Goal: Information Seeking & Learning: Learn about a topic

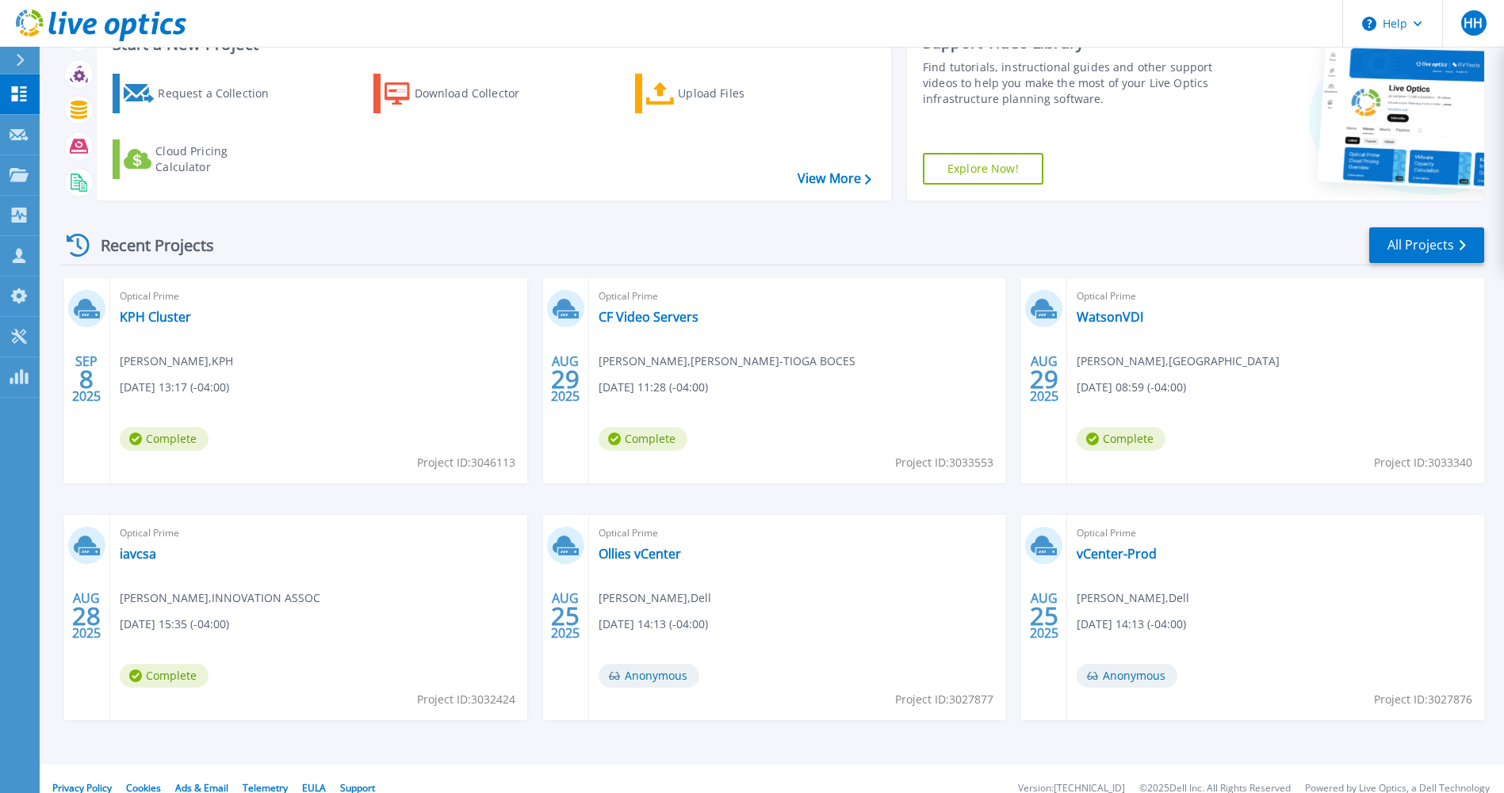
scroll to position [85, 0]
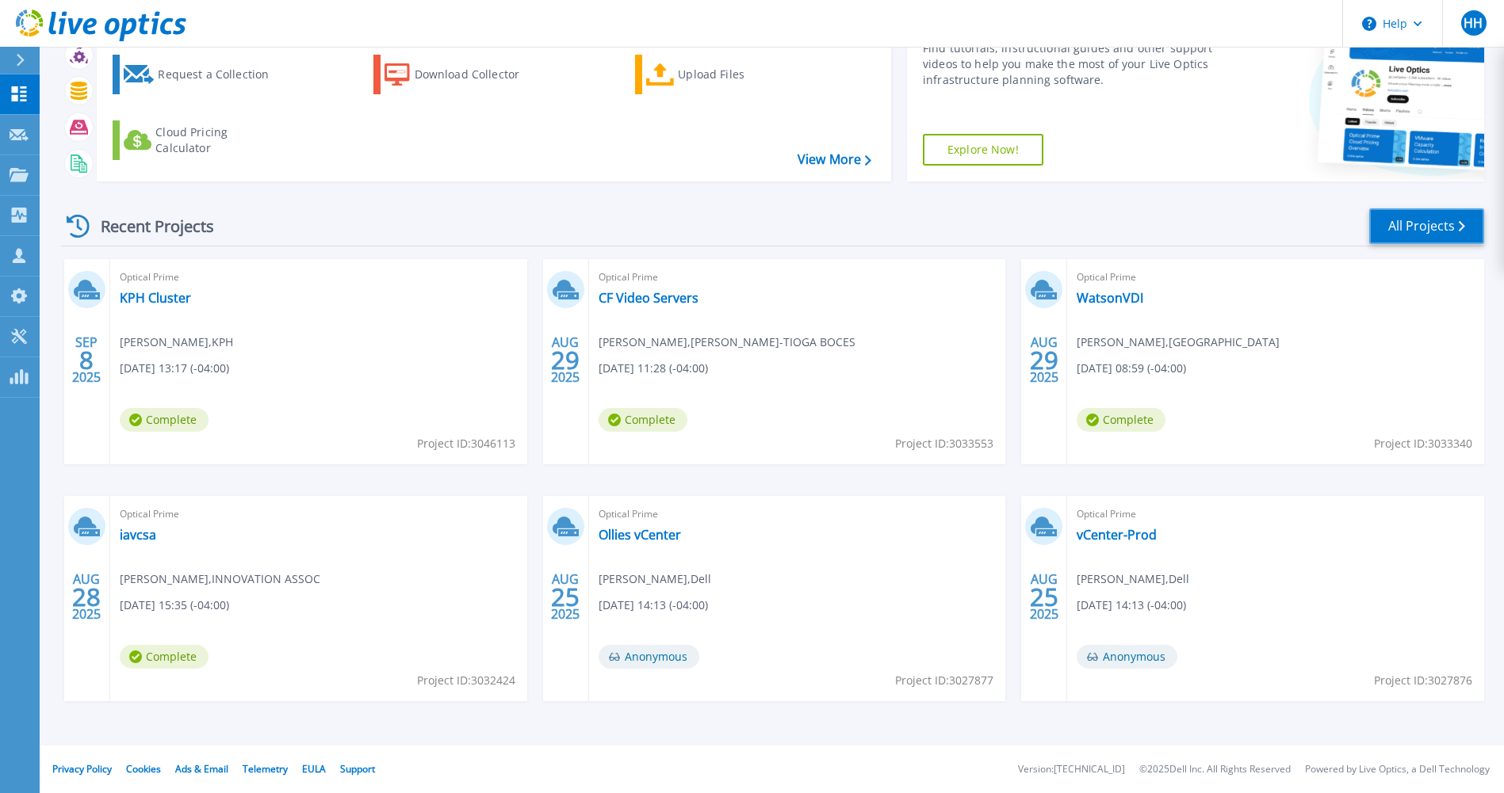
click at [1438, 220] on link "All Projects" at bounding box center [1426, 226] width 115 height 36
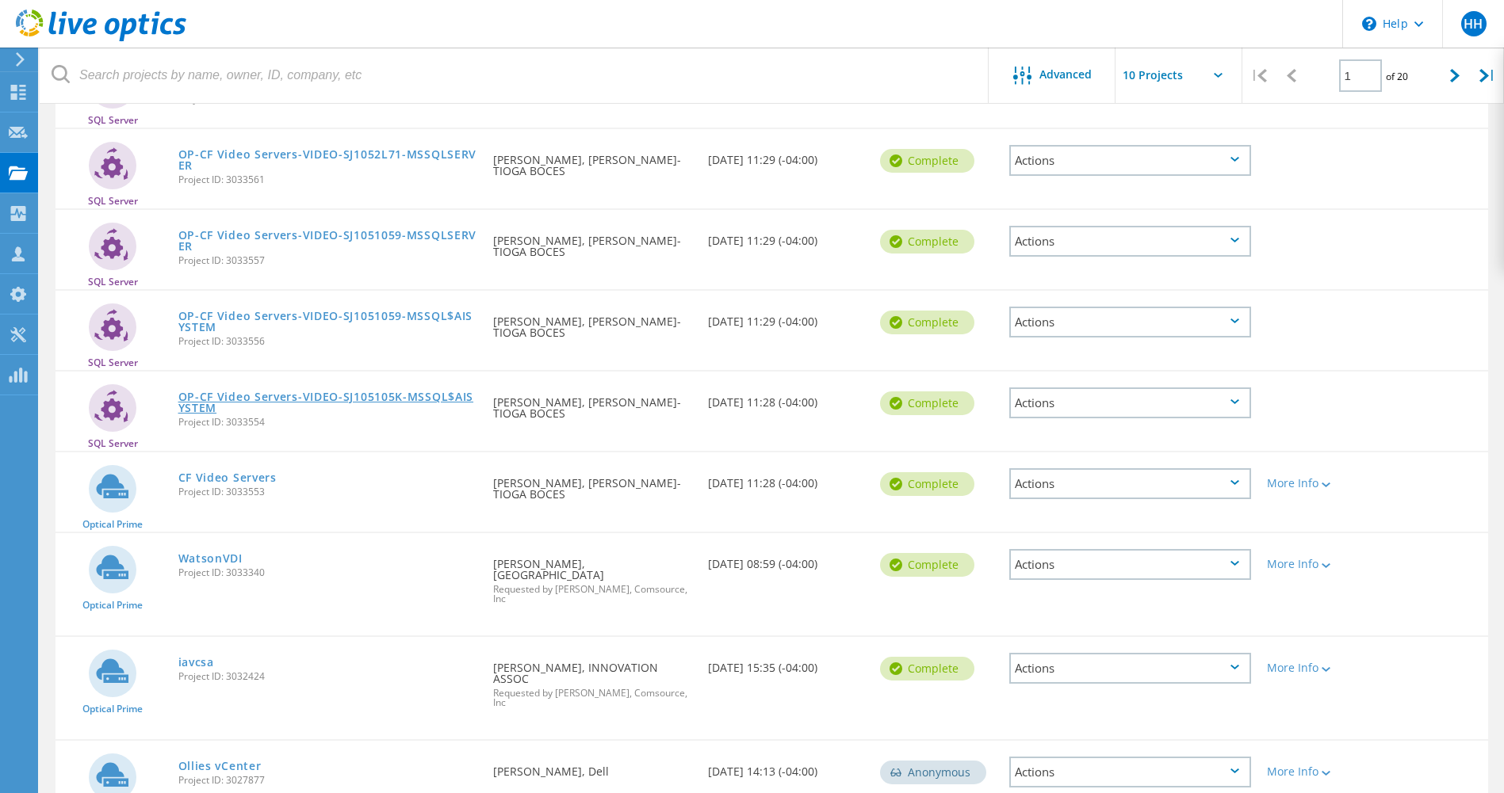
scroll to position [388, 0]
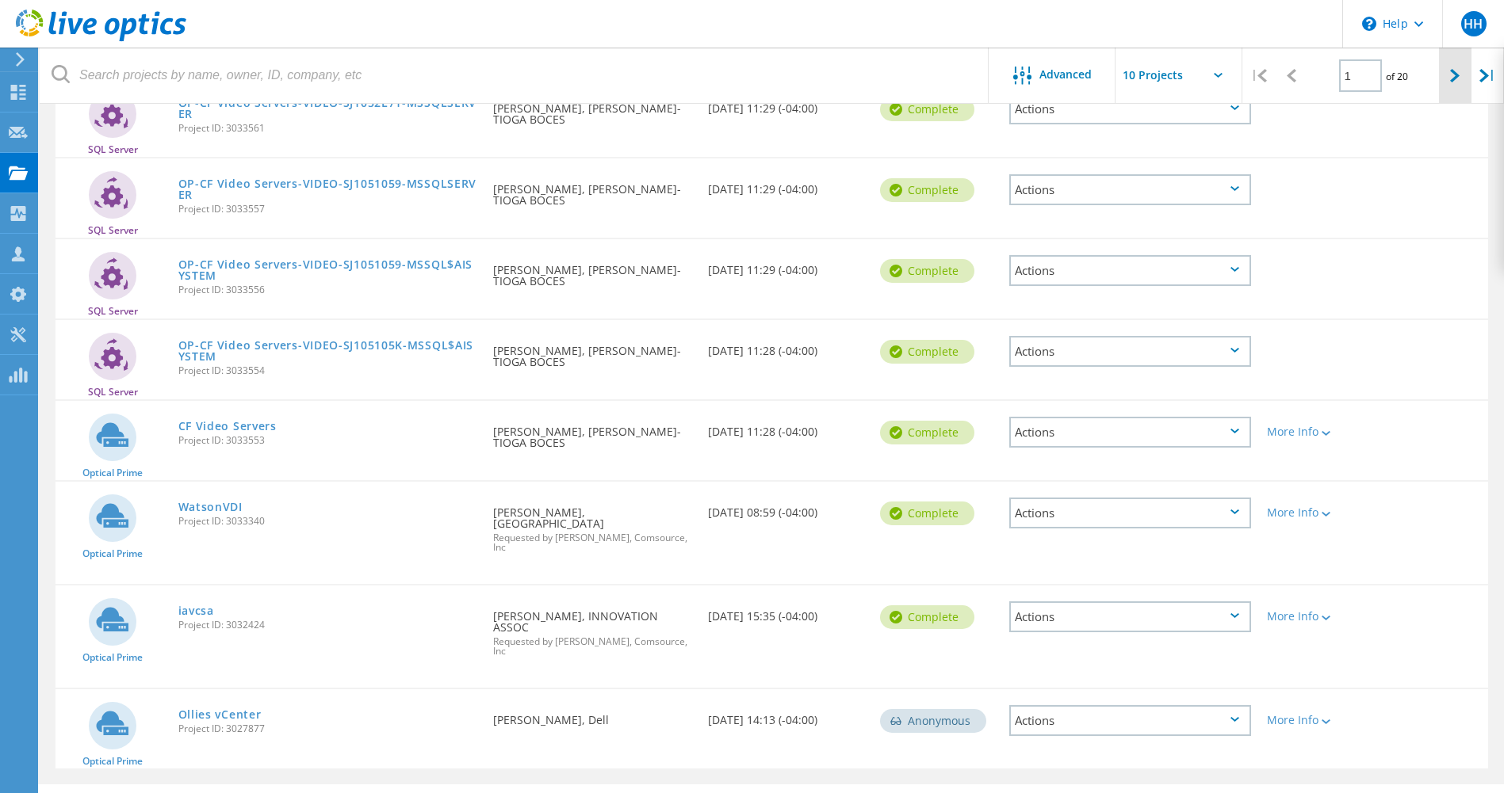
click at [1448, 69] on div at bounding box center [1455, 76] width 33 height 56
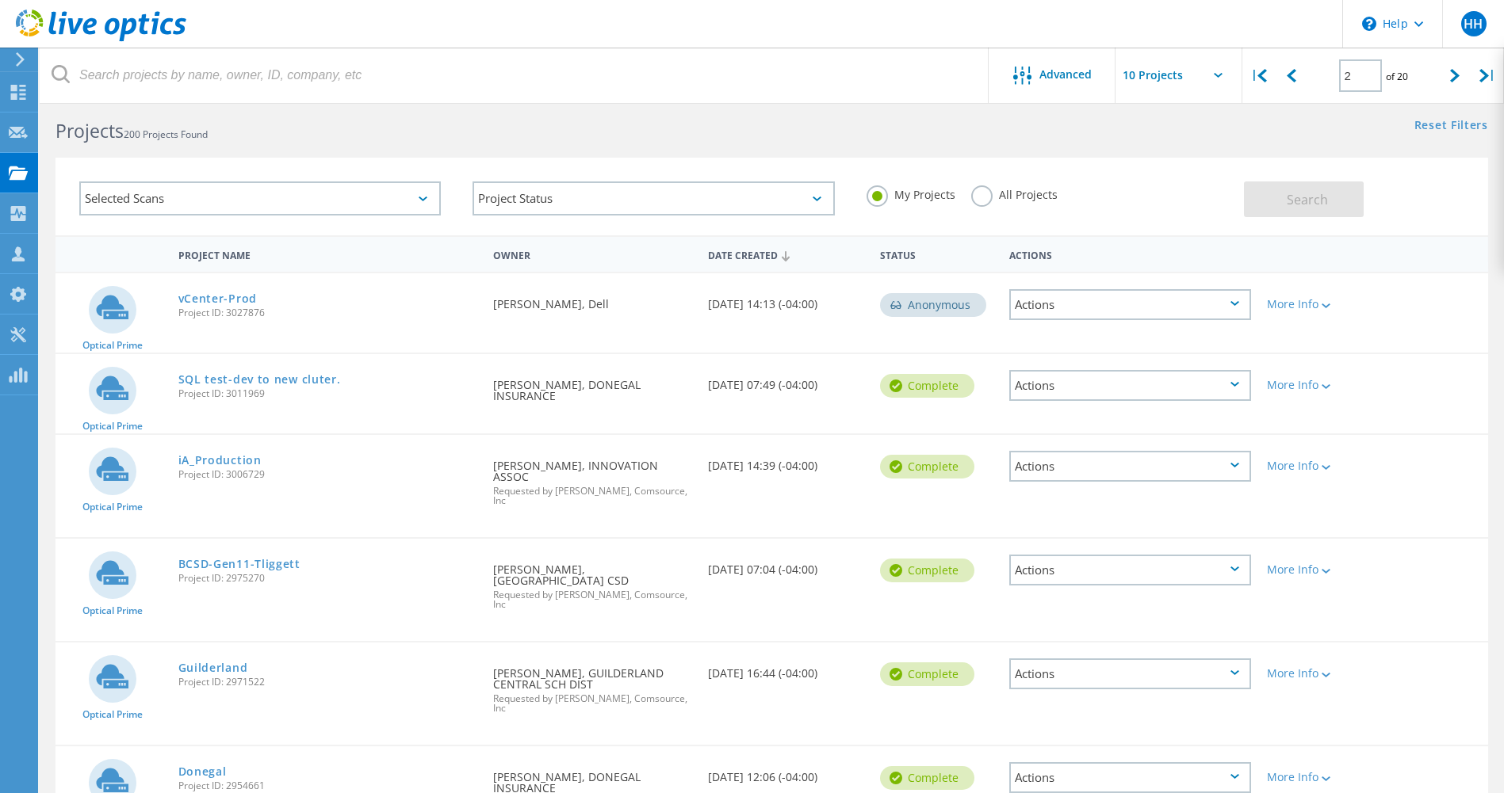
scroll to position [0, 0]
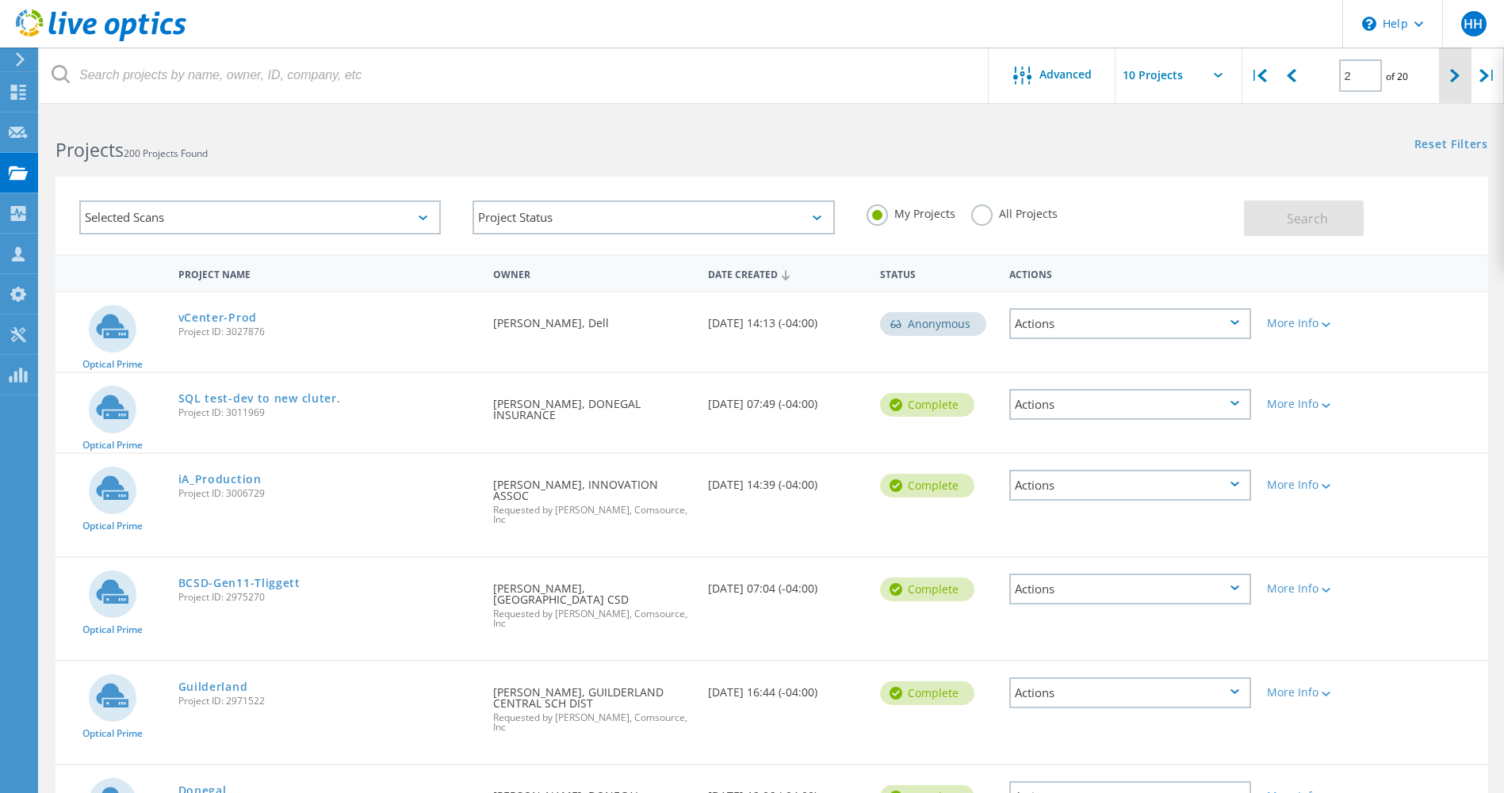
click at [1464, 84] on div at bounding box center [1455, 76] width 33 height 56
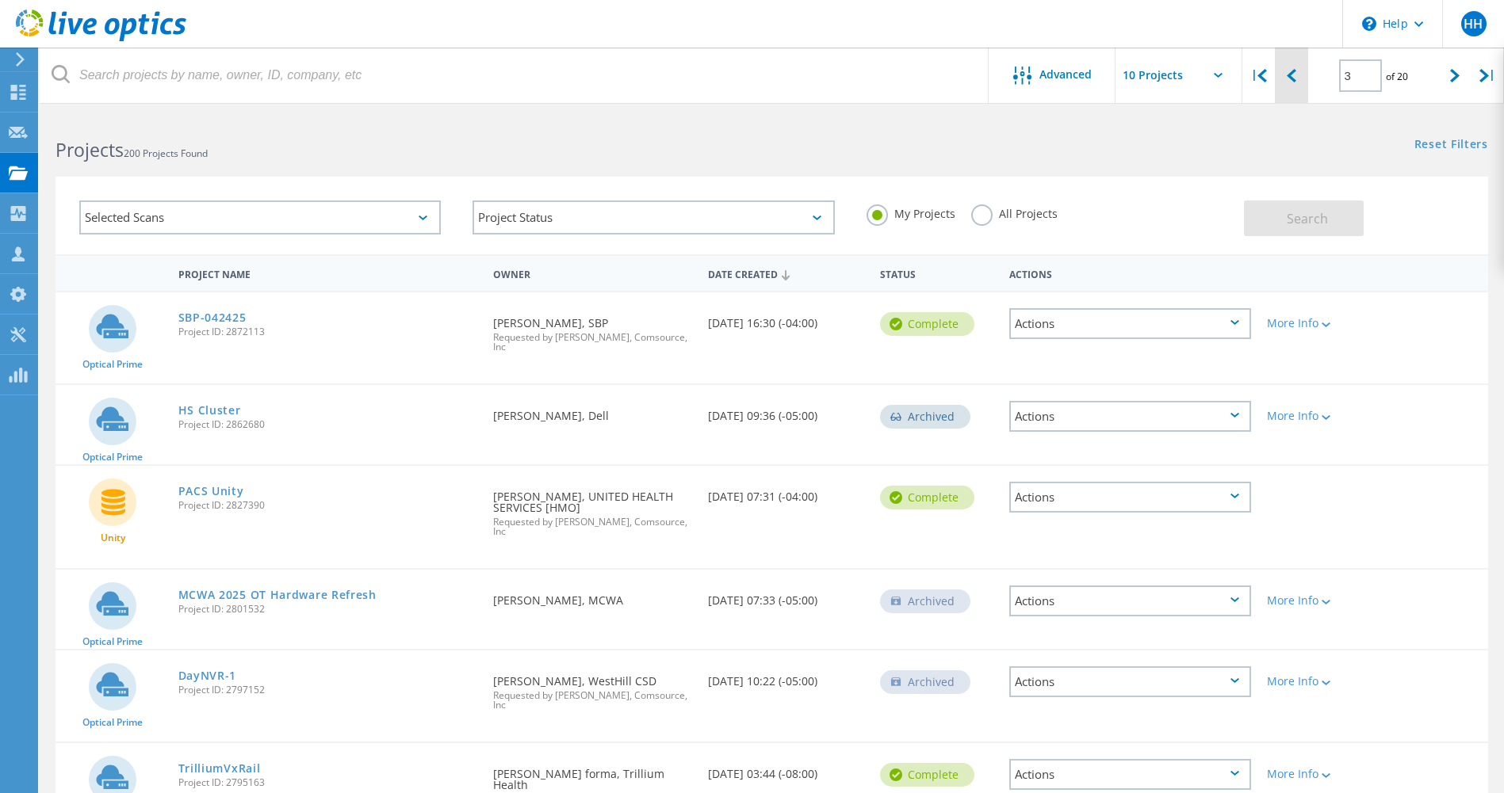
click at [1299, 78] on div at bounding box center [1291, 76] width 33 height 56
type input "2"
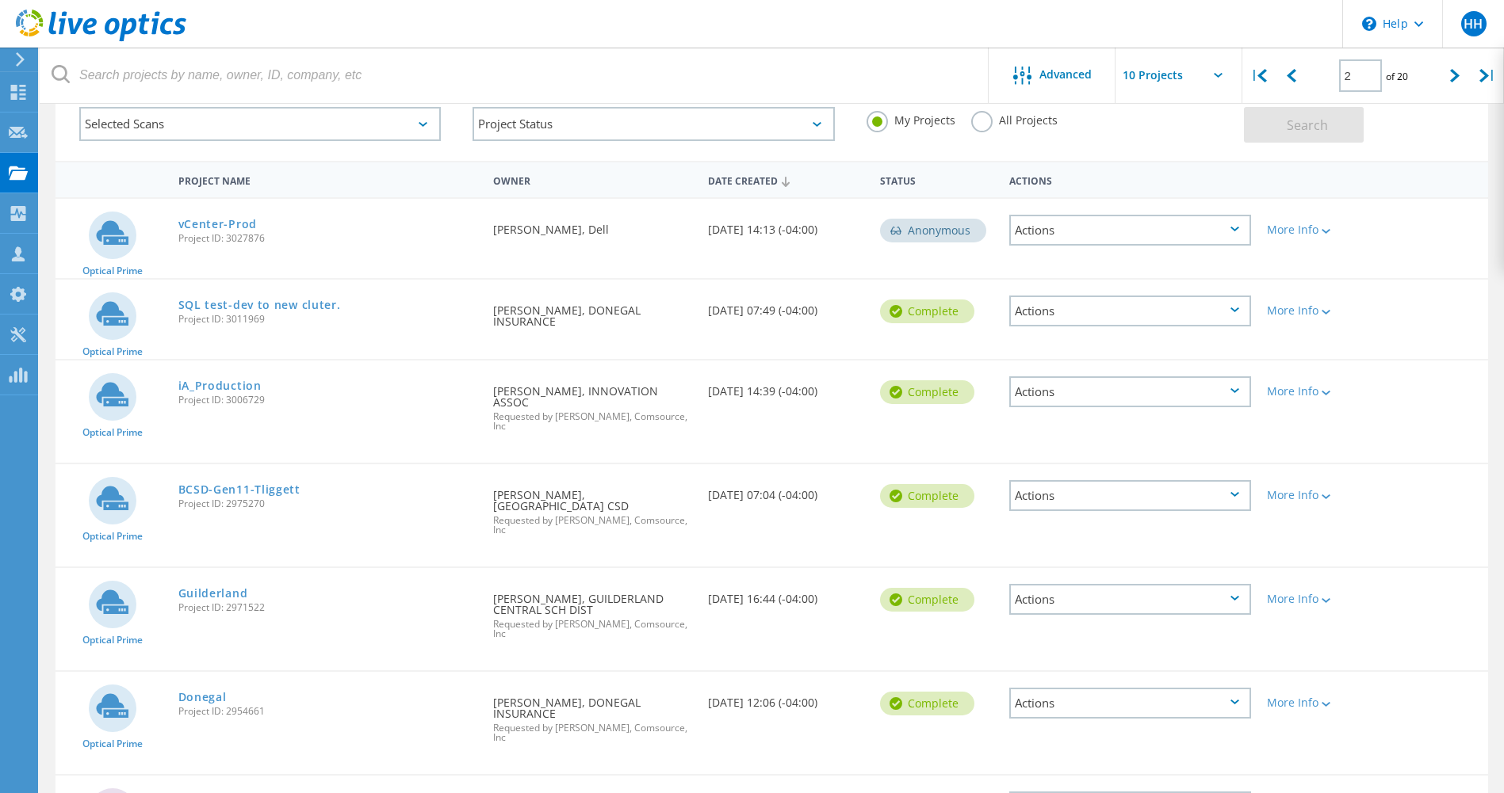
scroll to position [105, 0]
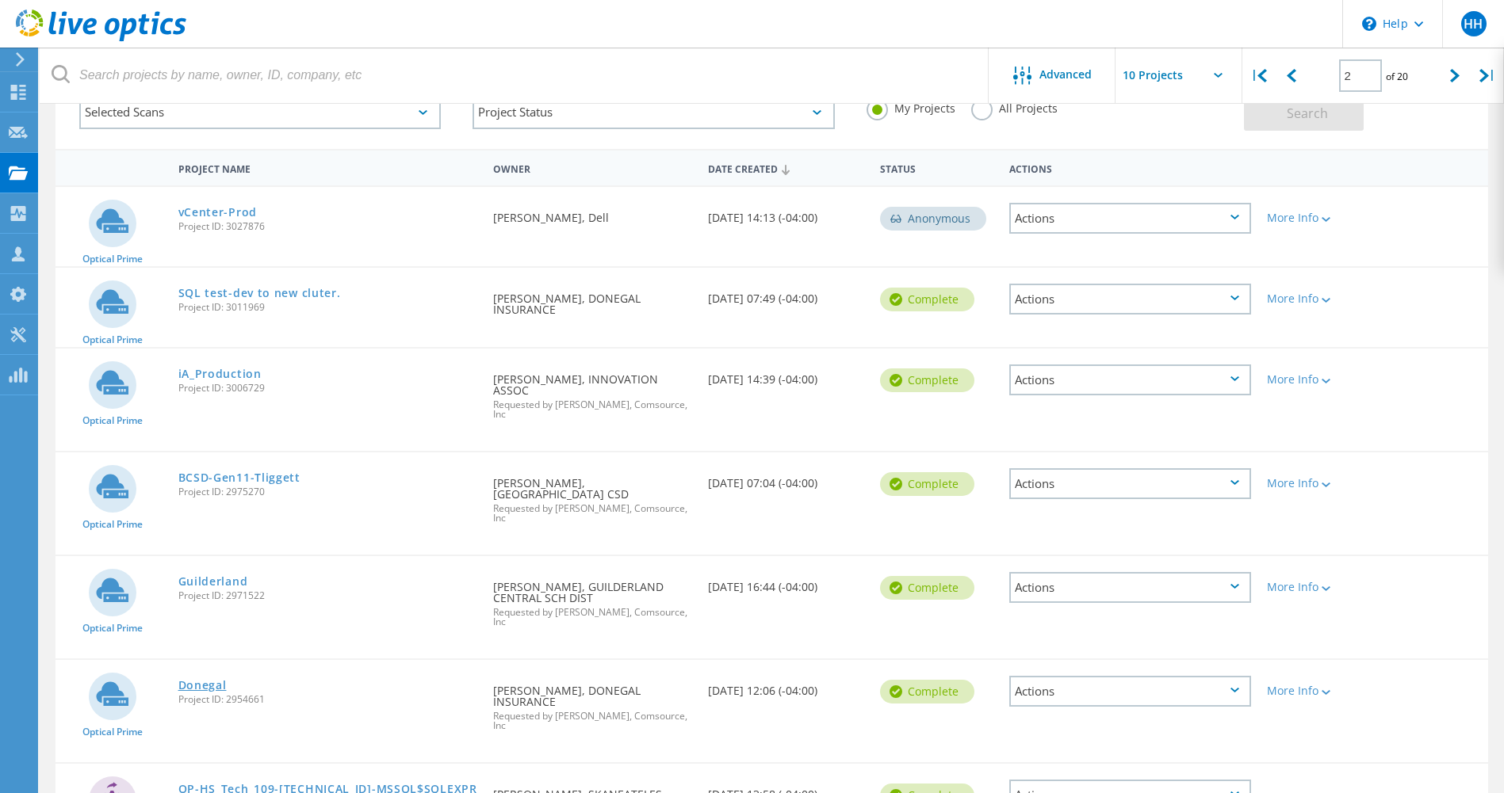
click at [201, 680] on link "Donegal" at bounding box center [202, 685] width 48 height 11
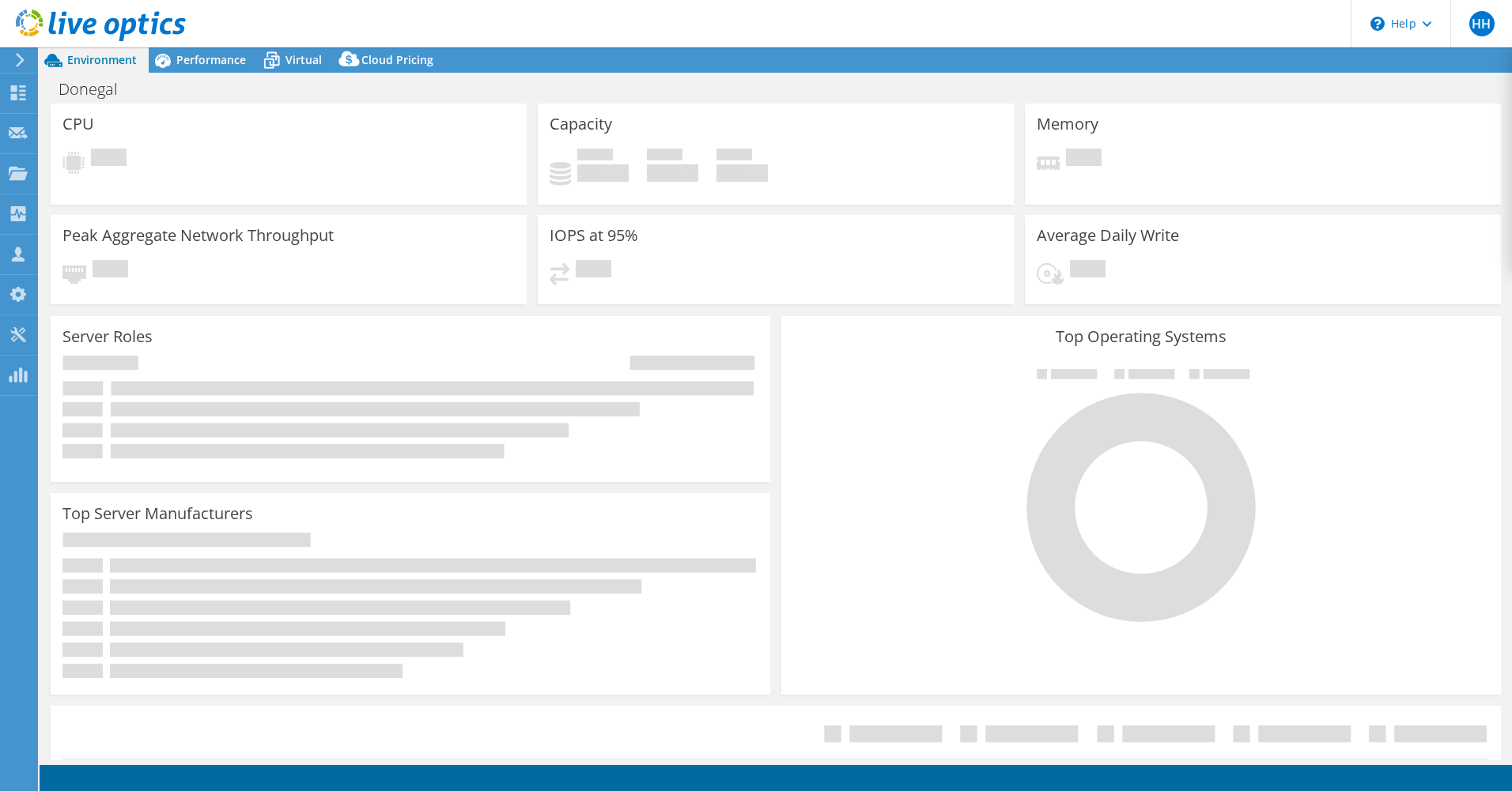
select select "USD"
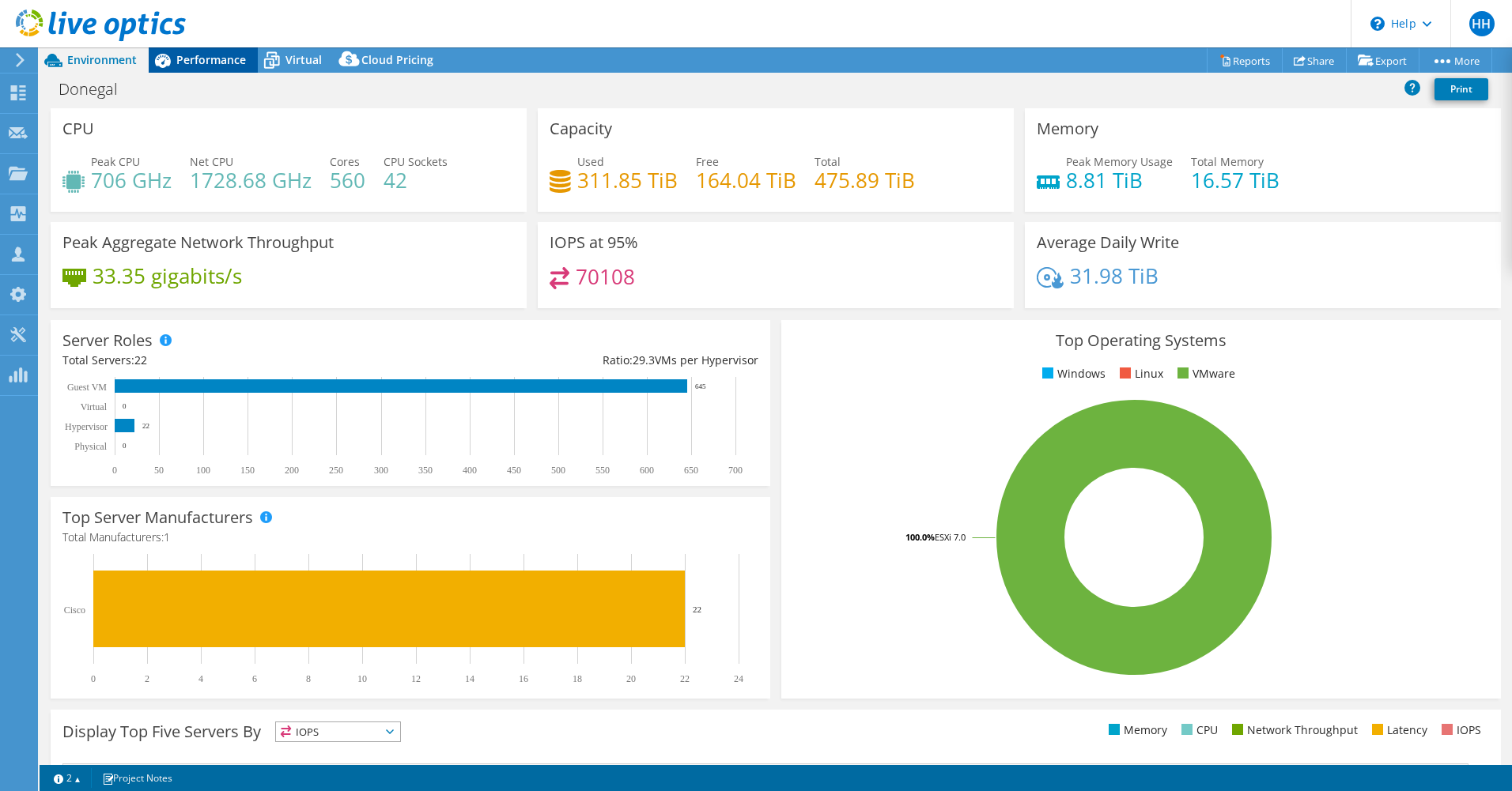
click at [235, 62] on span "Performance" at bounding box center [211, 59] width 70 height 15
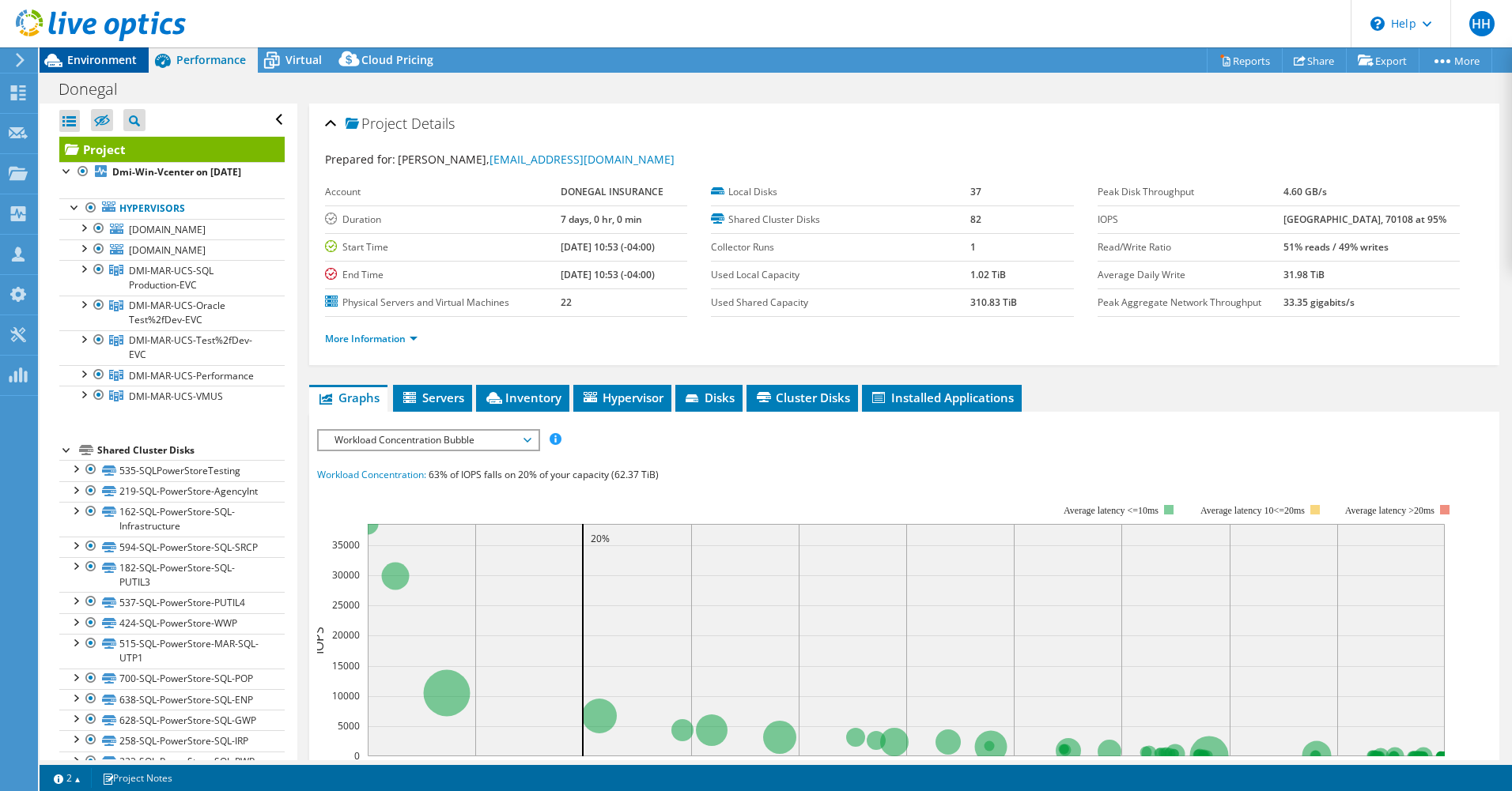
click at [121, 55] on span "Environment" at bounding box center [102, 59] width 70 height 15
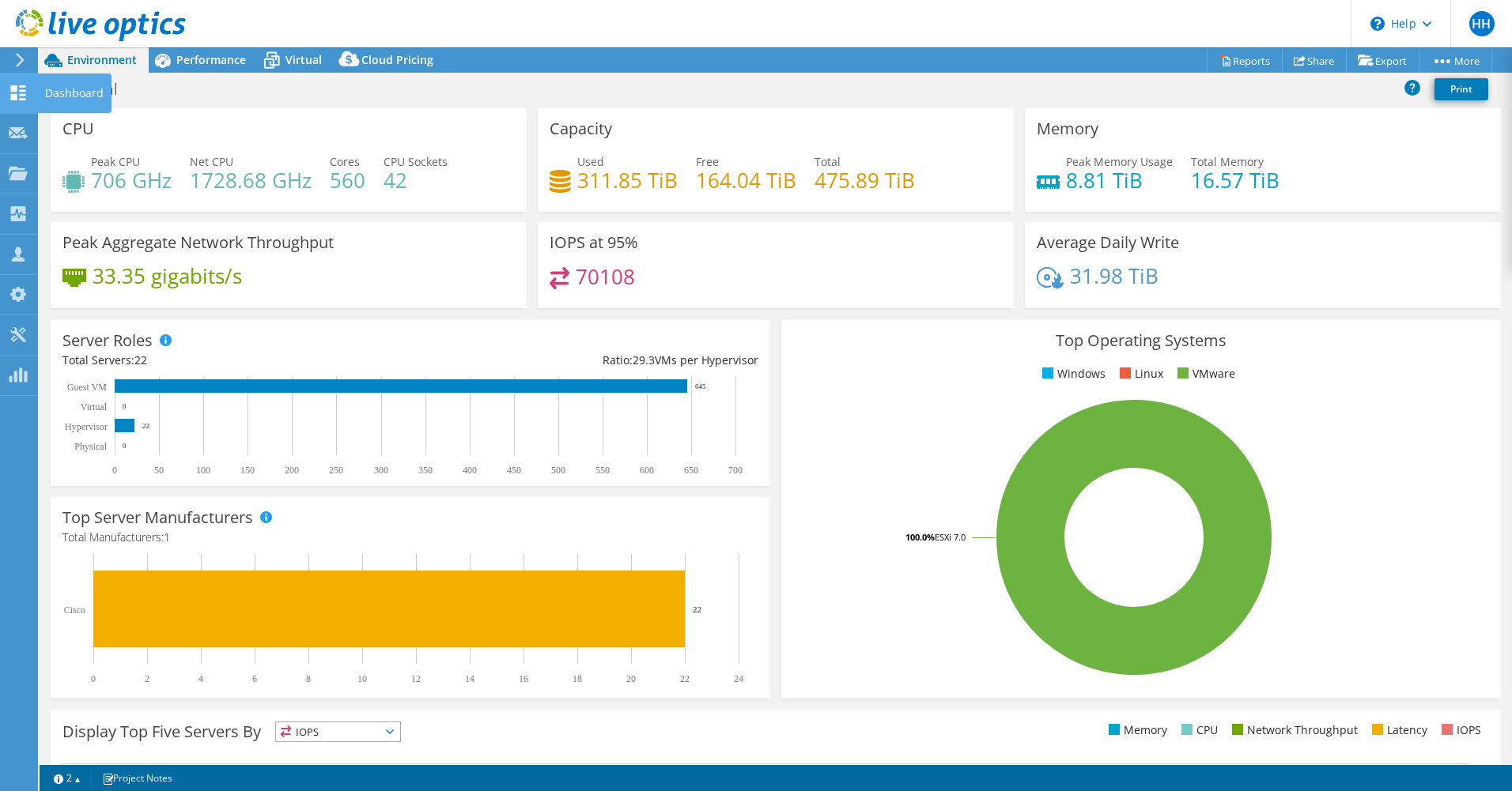
click at [26, 98] on icon at bounding box center [18, 93] width 19 height 15
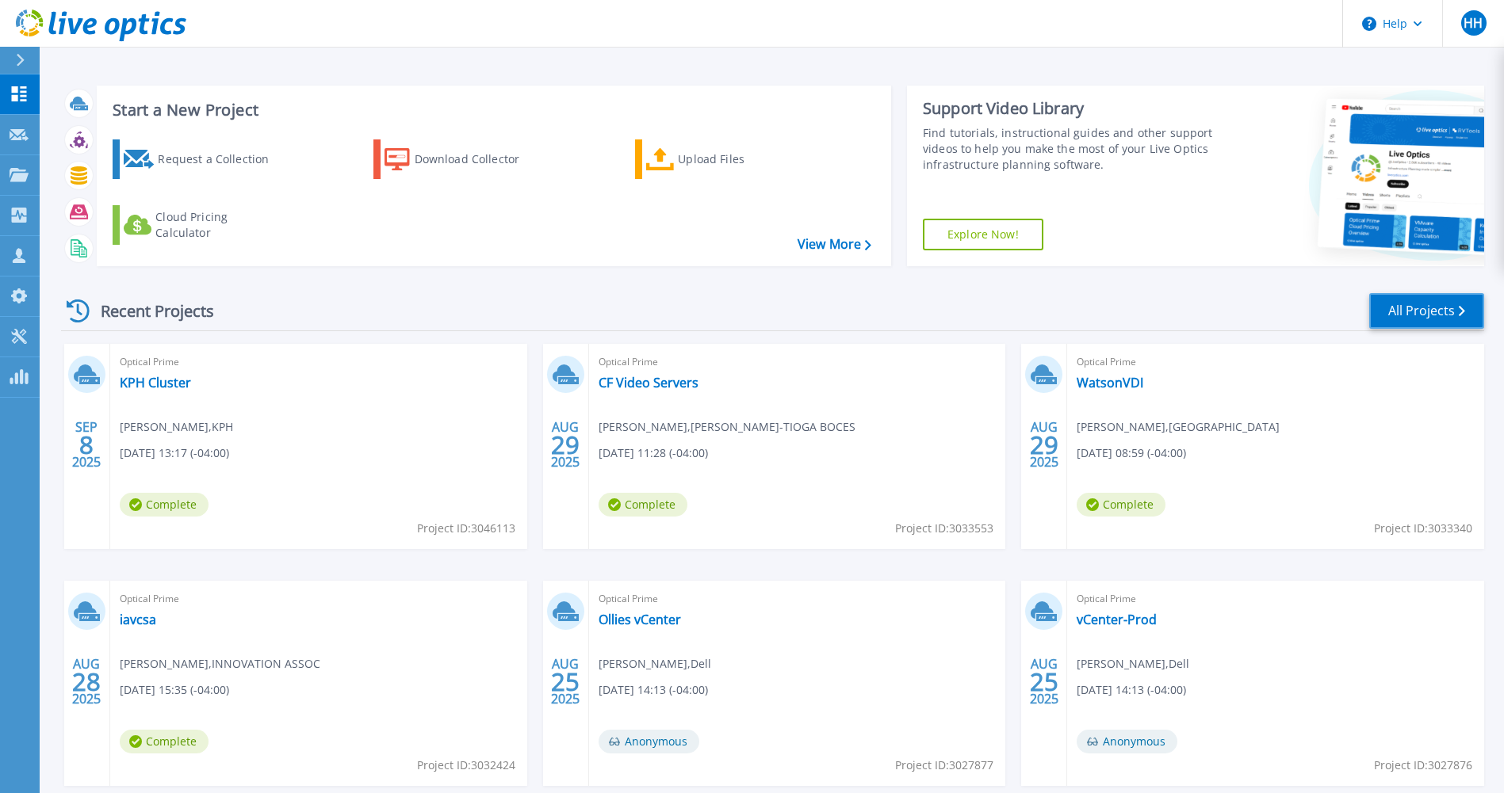
click at [1451, 315] on link "All Projects" at bounding box center [1426, 311] width 115 height 36
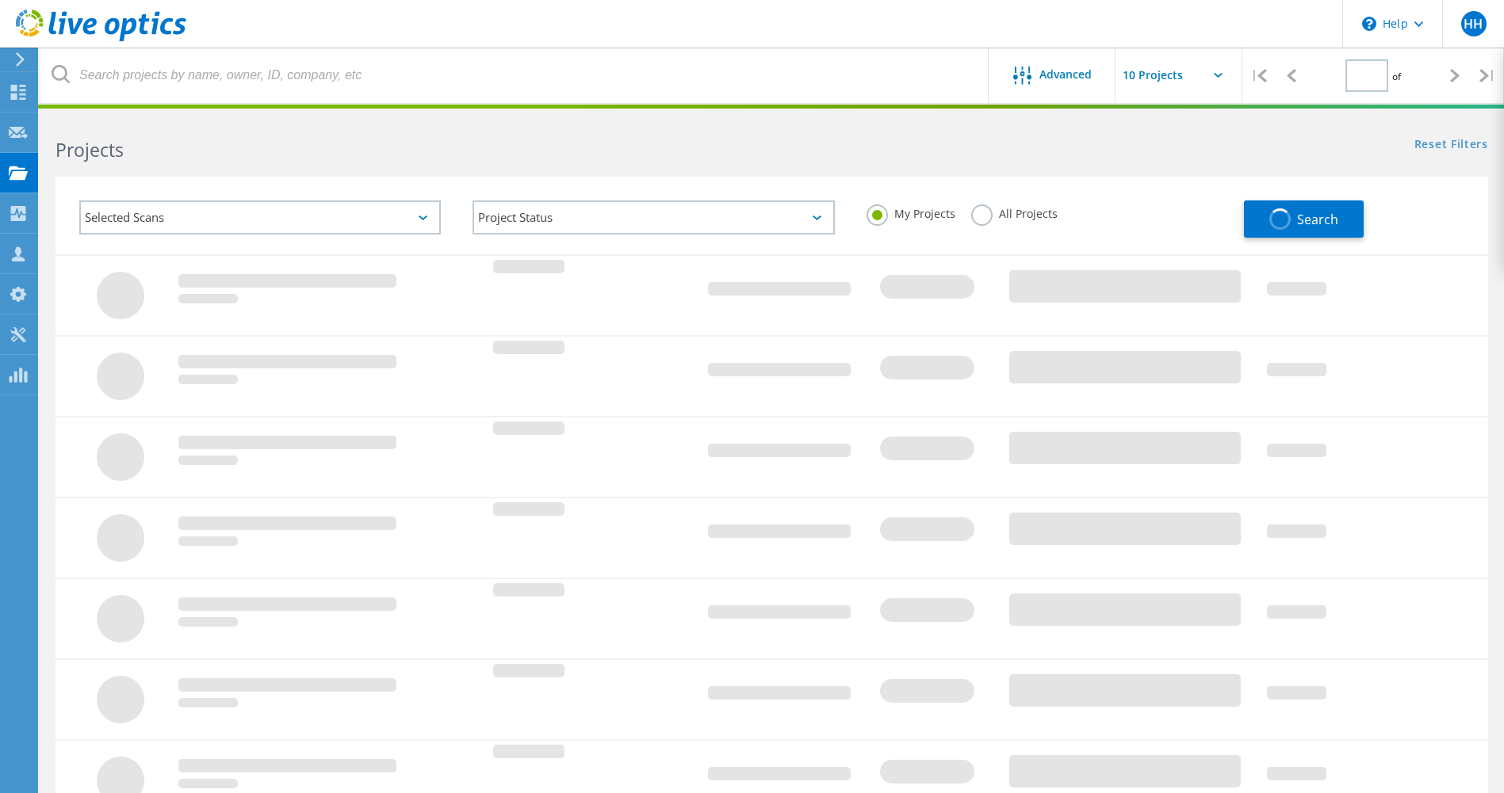
type input "2"
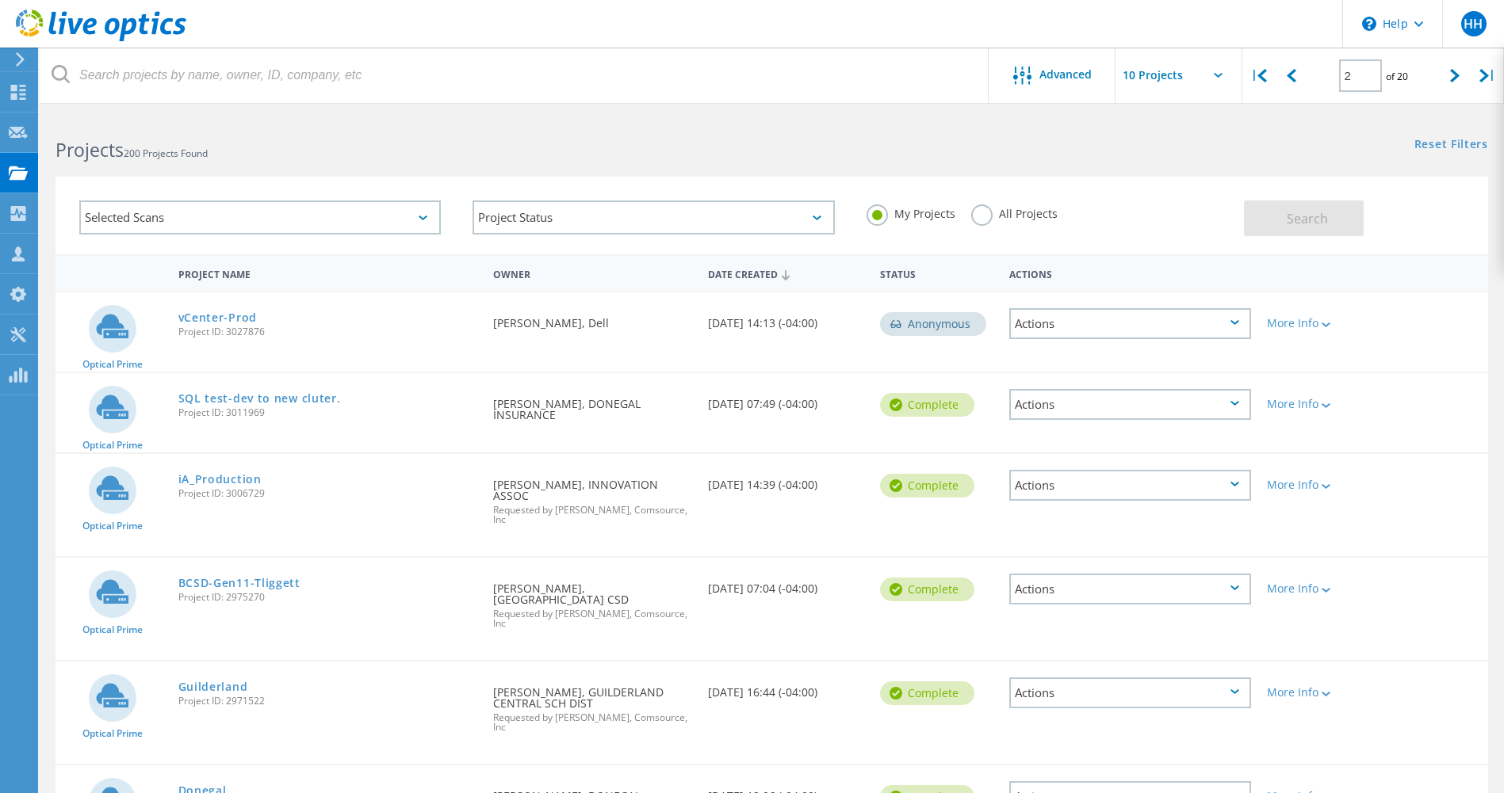
click at [191, 212] on div "Selected Scans" at bounding box center [259, 218] width 361 height 34
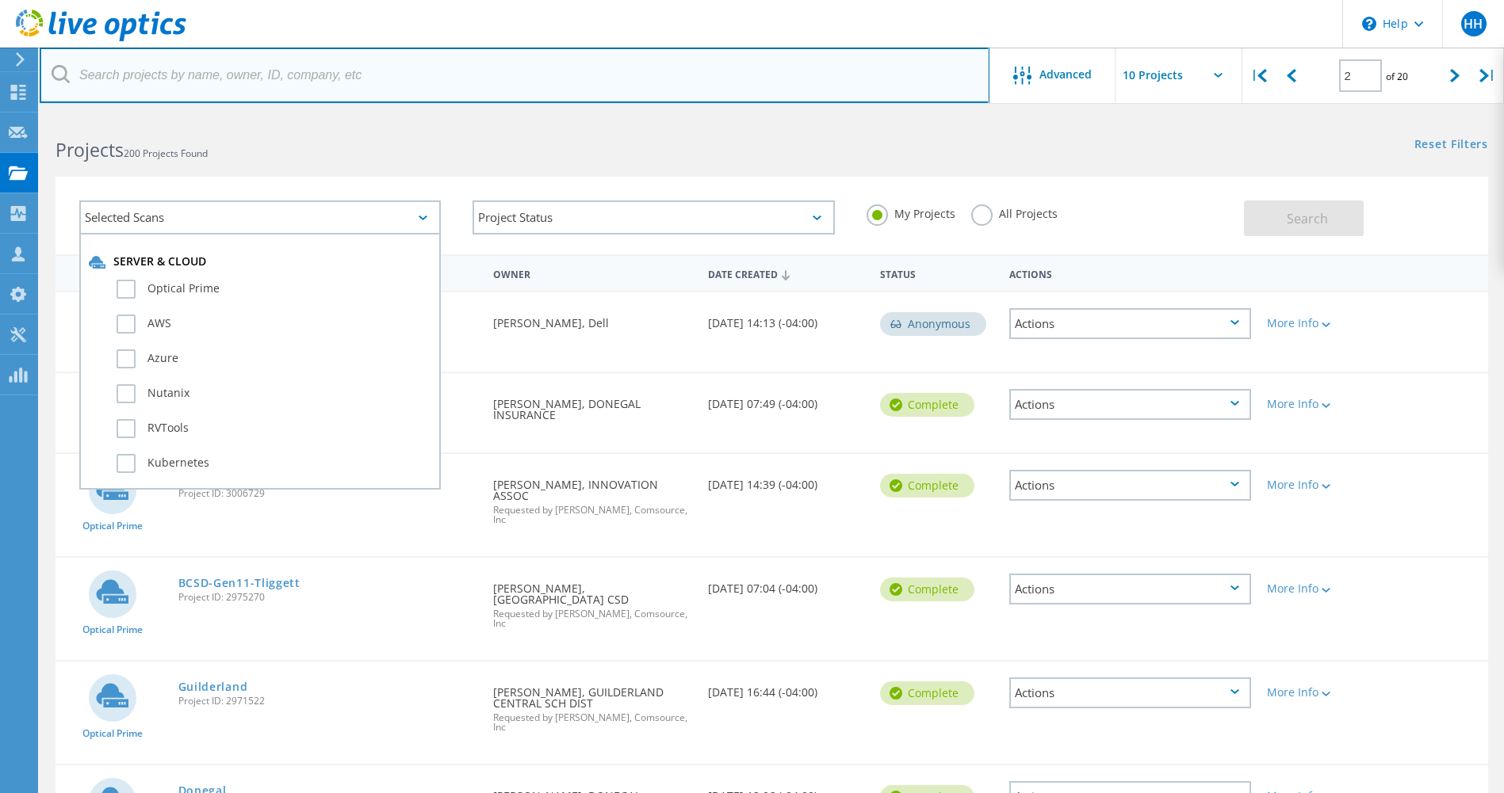
click at [165, 84] on input "text" at bounding box center [515, 75] width 950 height 55
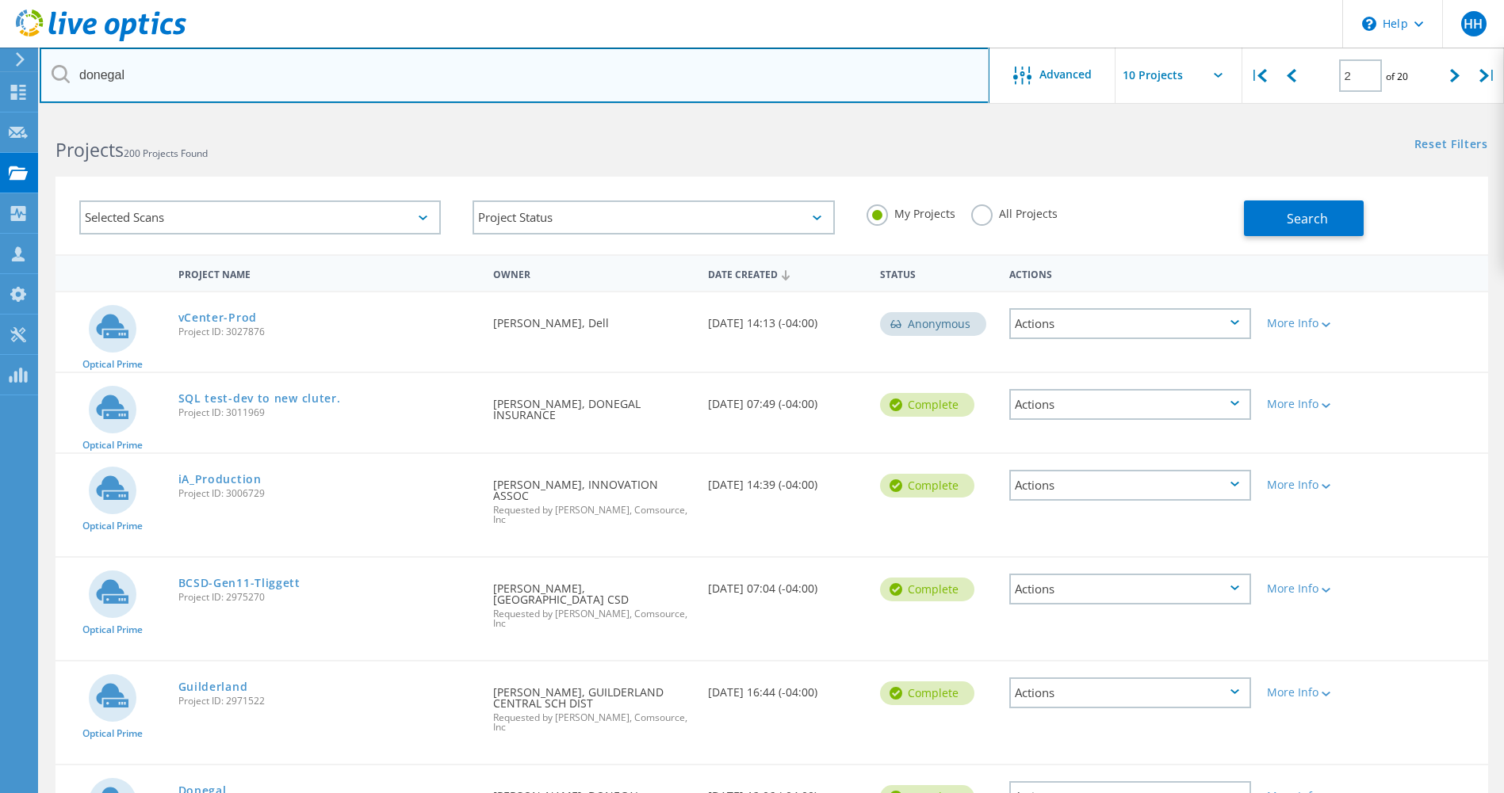
type input "donegal"
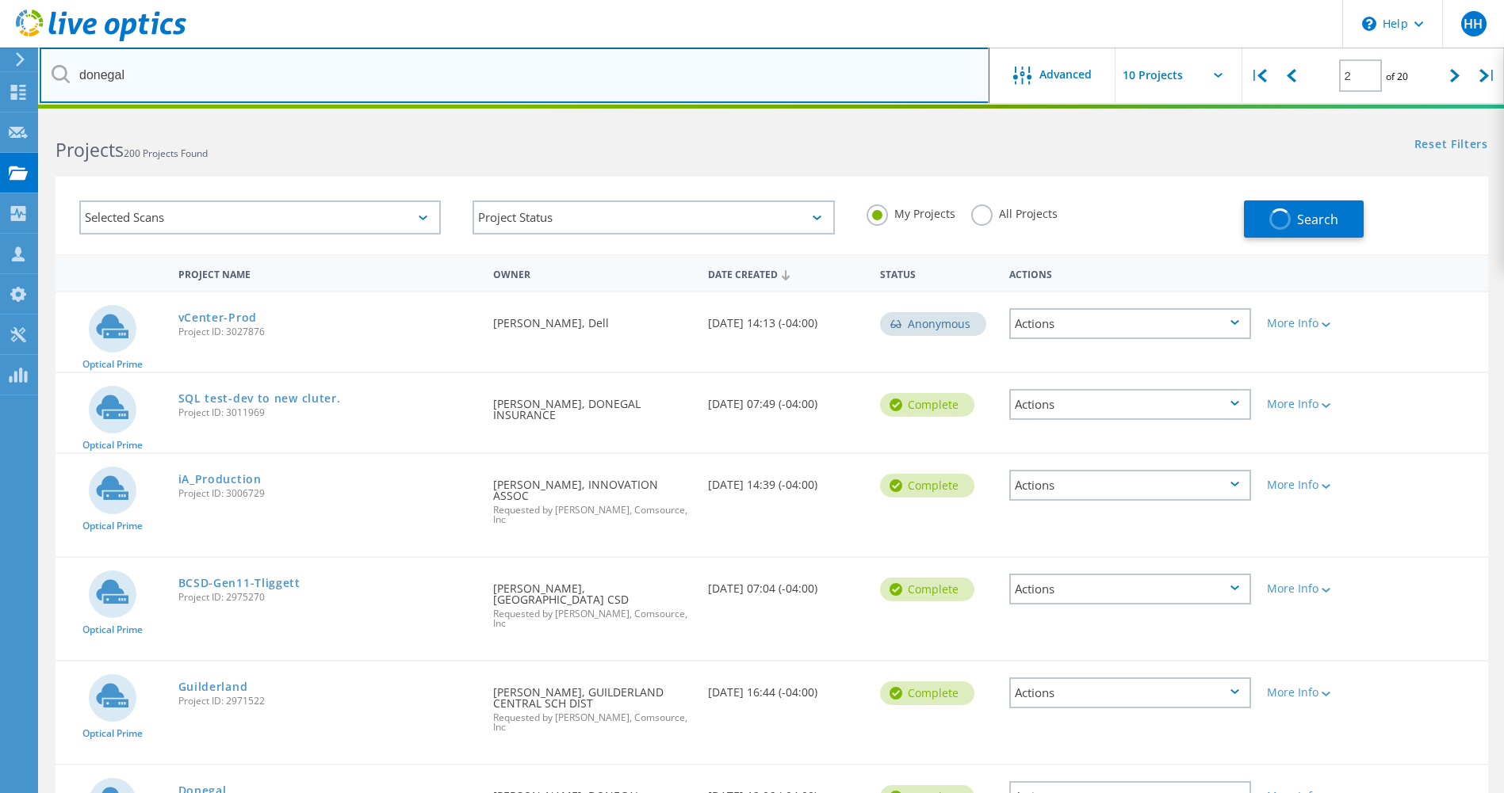
type input "1"
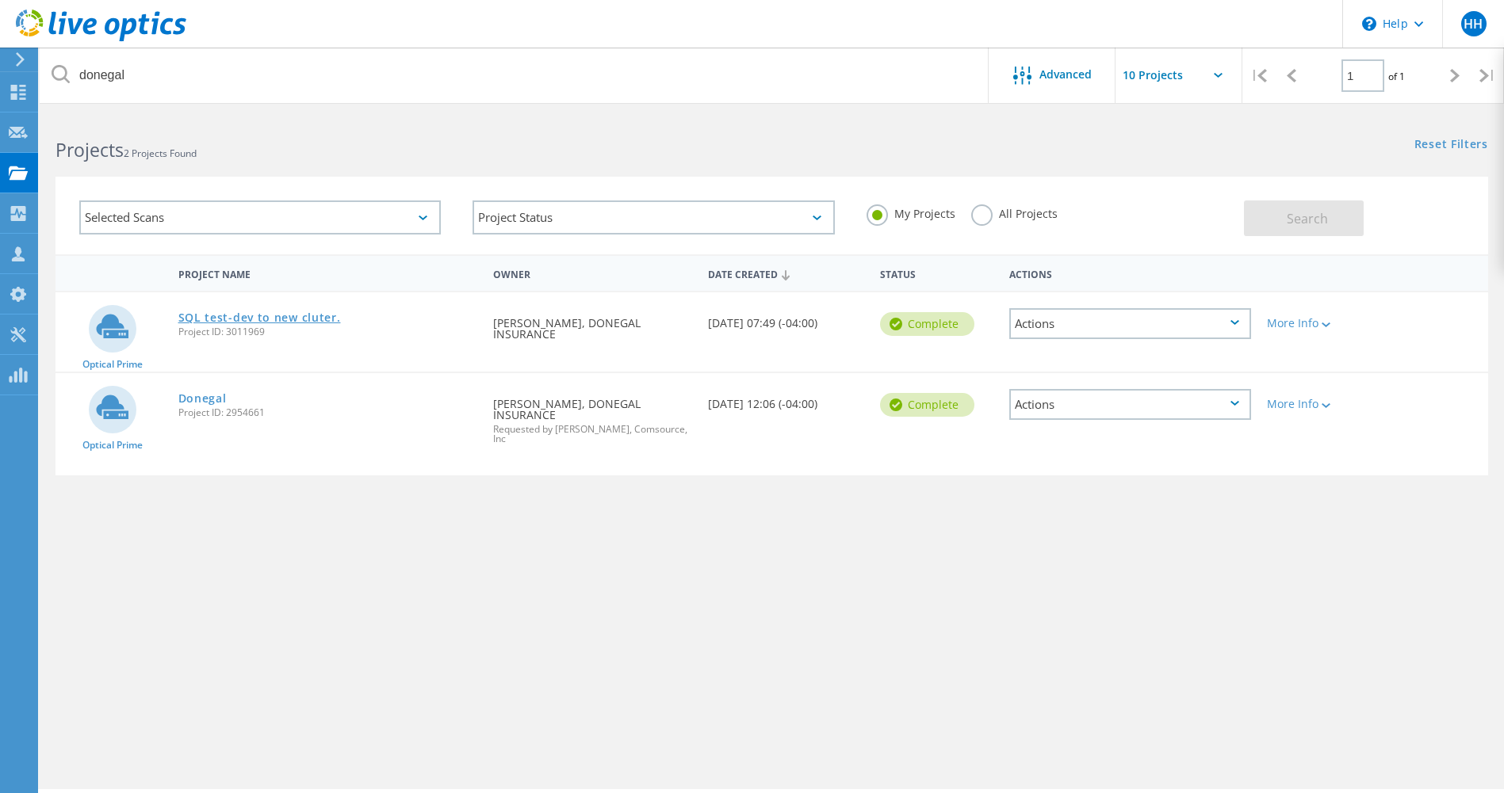
click at [250, 318] on link "SQL test-dev to new cluter." at bounding box center [259, 317] width 163 height 11
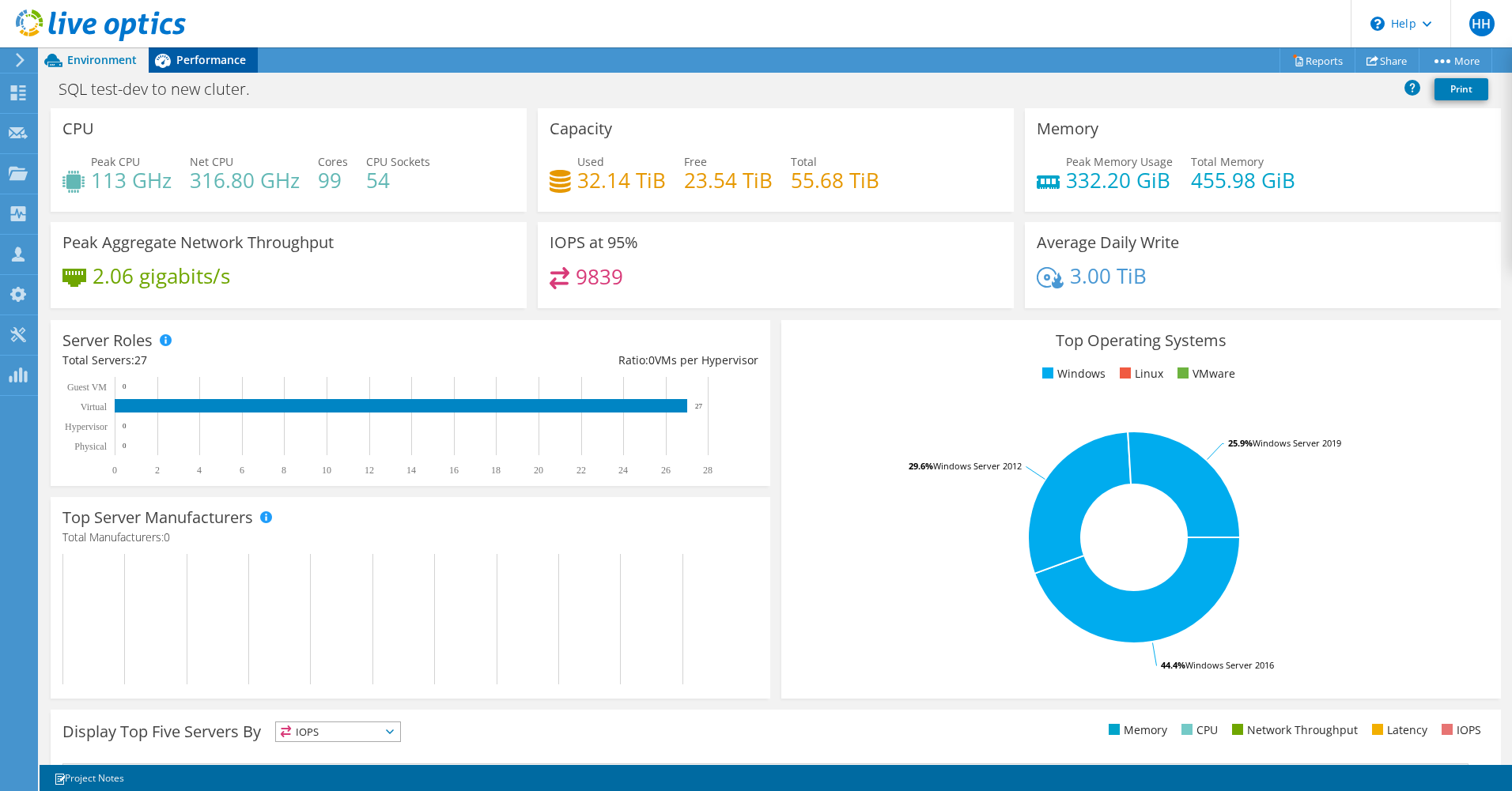
click at [188, 56] on span "Performance" at bounding box center [211, 59] width 70 height 15
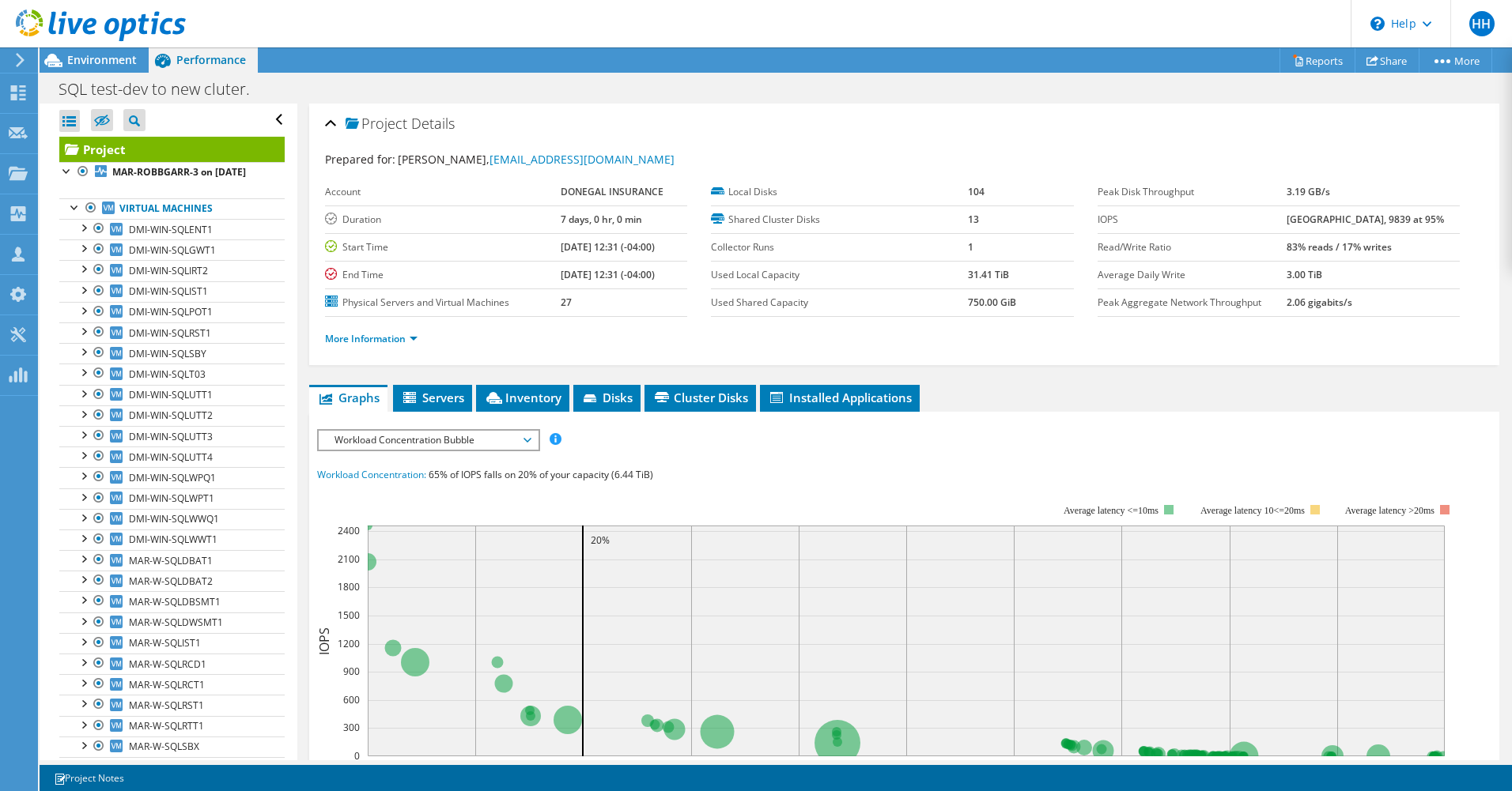
click at [509, 439] on span "Workload Concentration Bubble" at bounding box center [428, 440] width 203 height 19
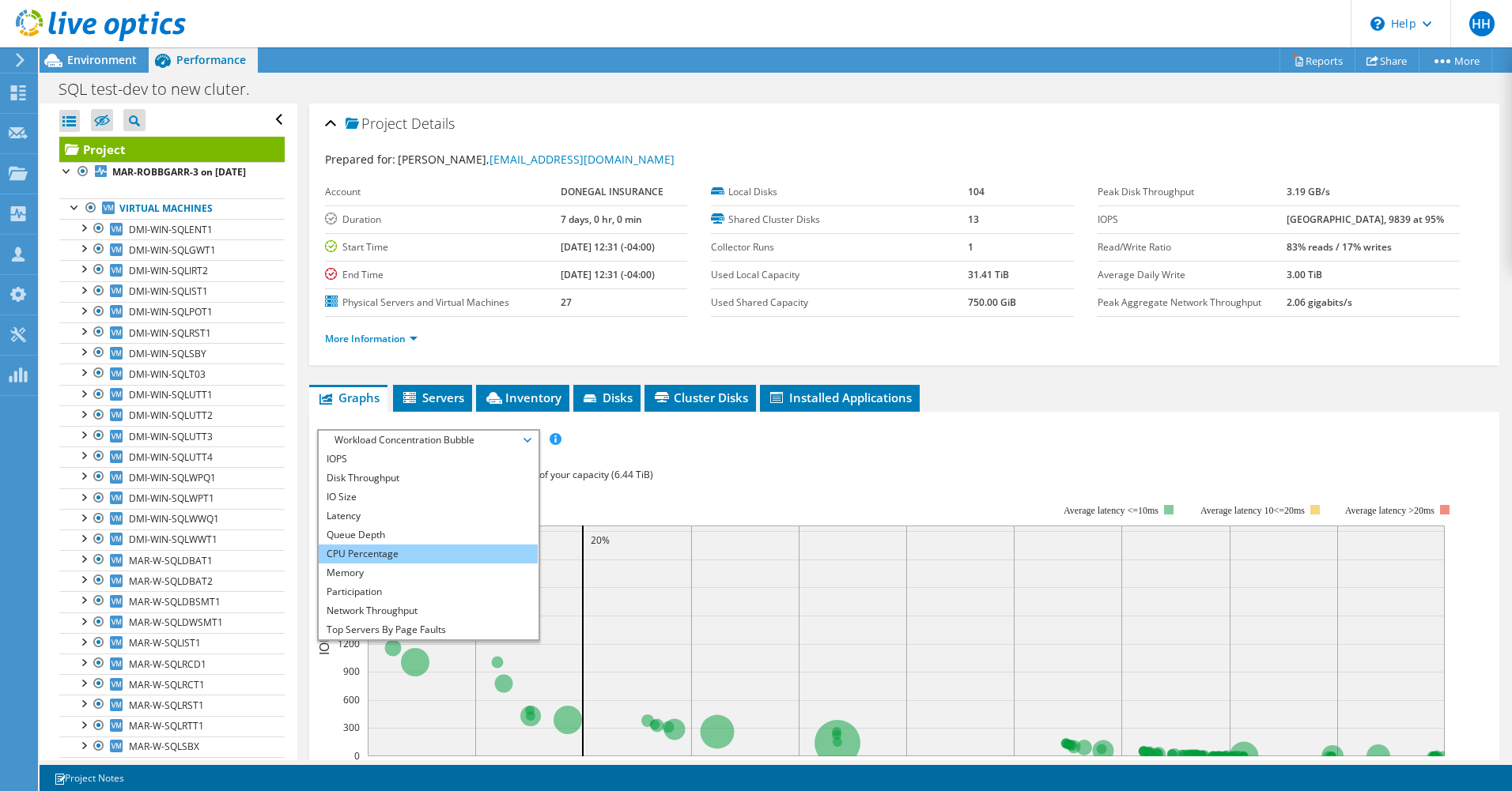
click at [437, 551] on li "CPU Percentage" at bounding box center [428, 554] width 219 height 19
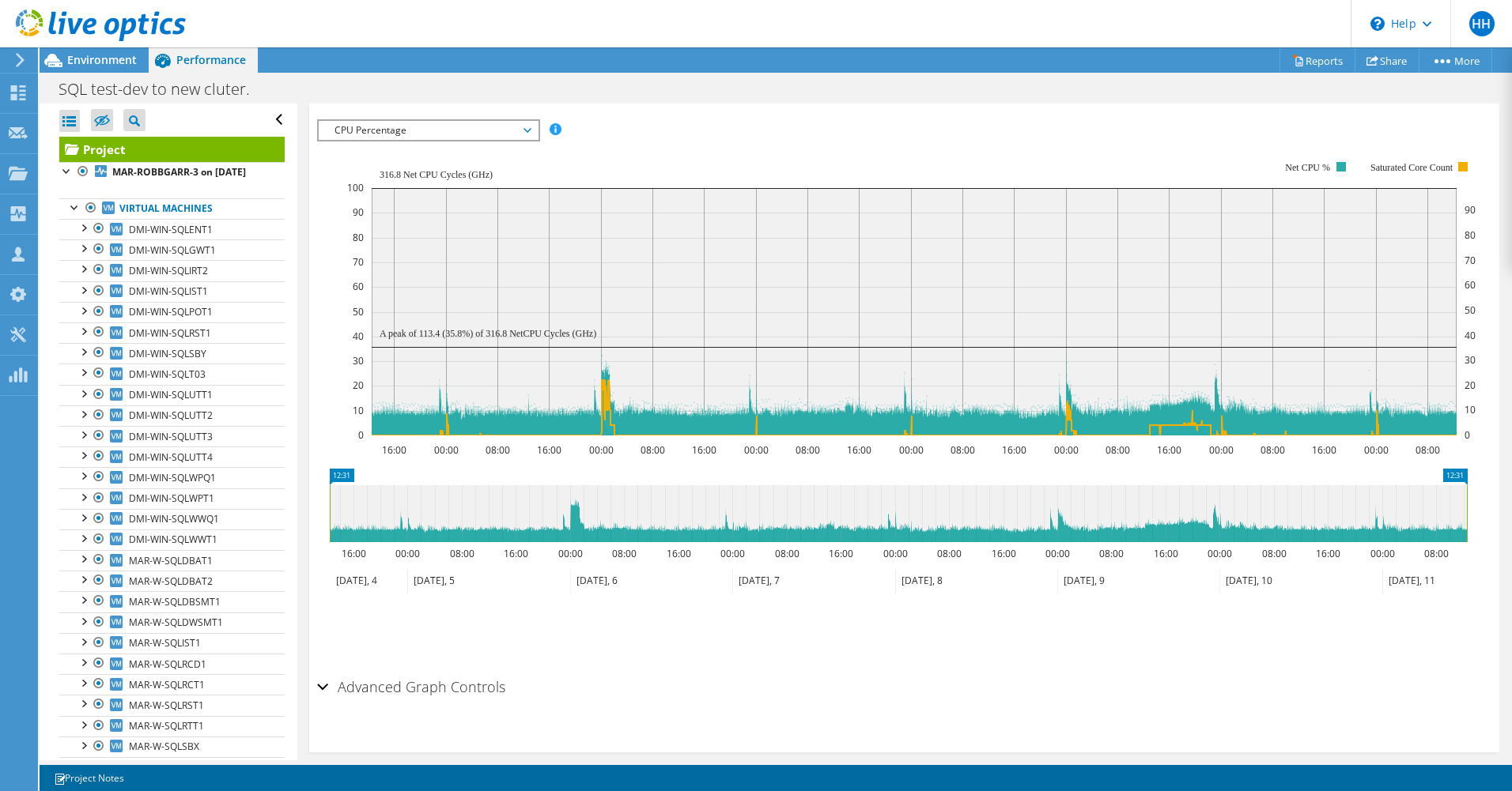
scroll to position [316, 0]
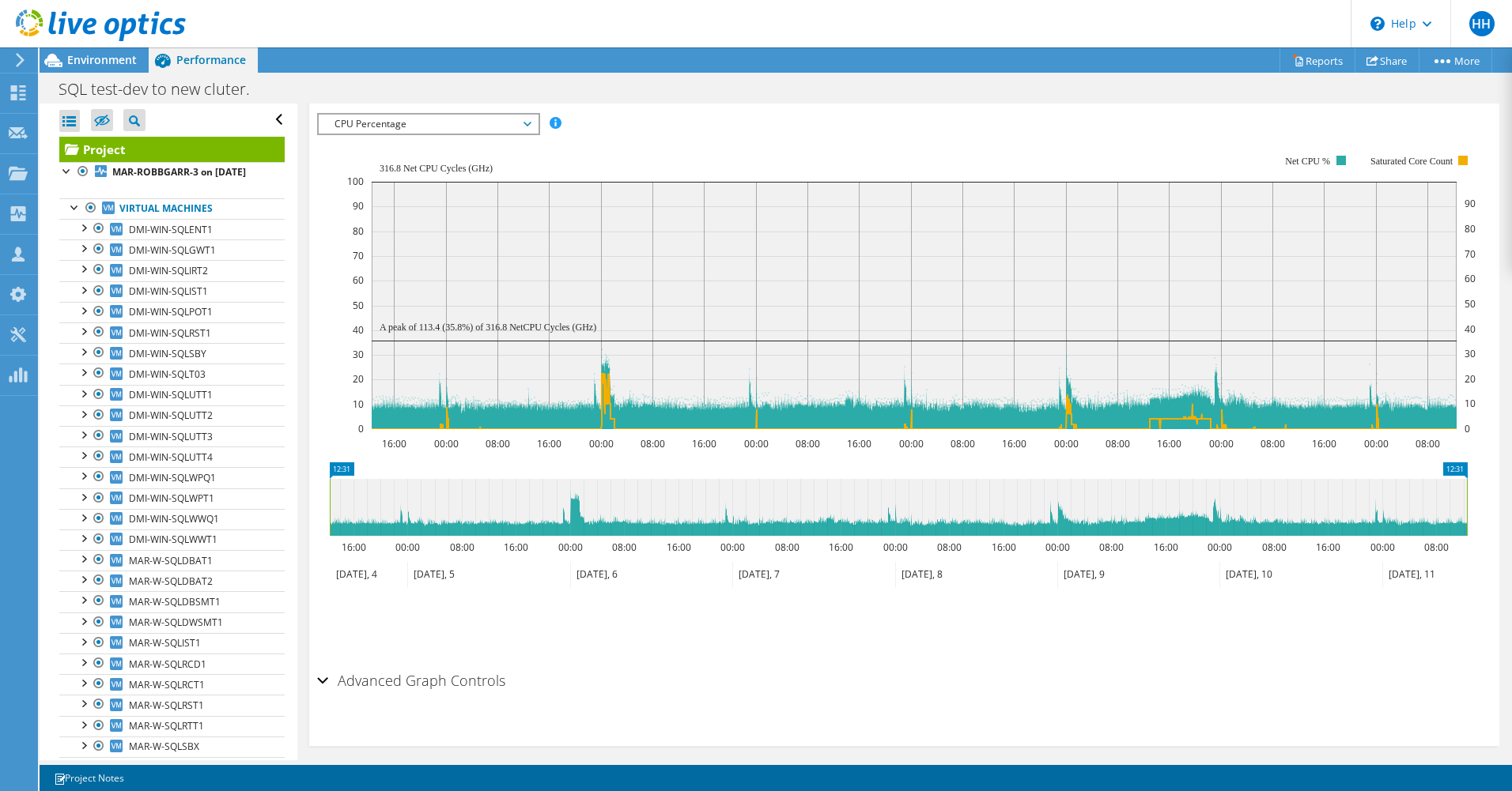
click at [428, 115] on span "CPU Percentage" at bounding box center [428, 124] width 203 height 19
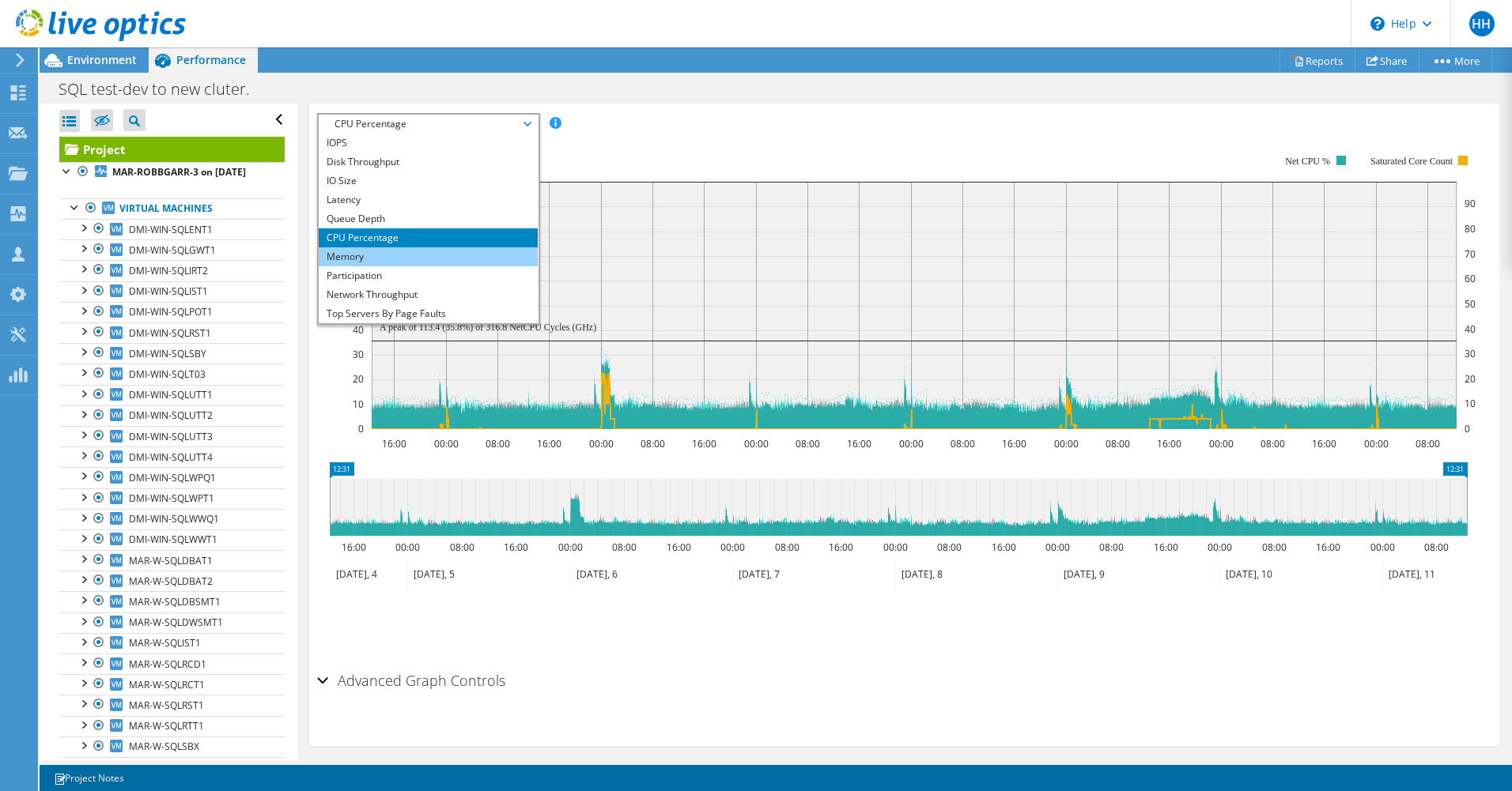
click at [391, 261] on li "Memory" at bounding box center [428, 256] width 219 height 19
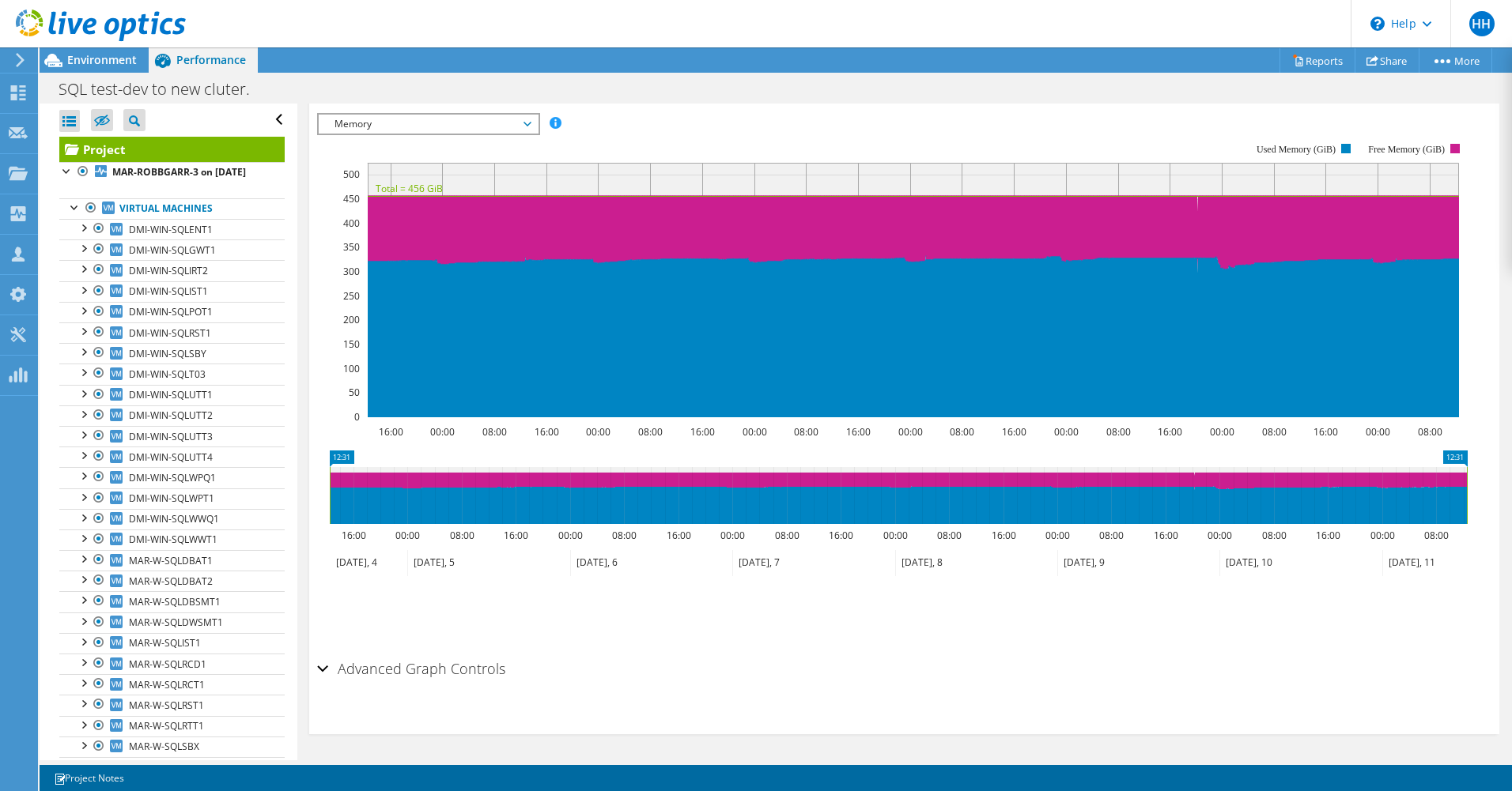
scroll to position [315, 0]
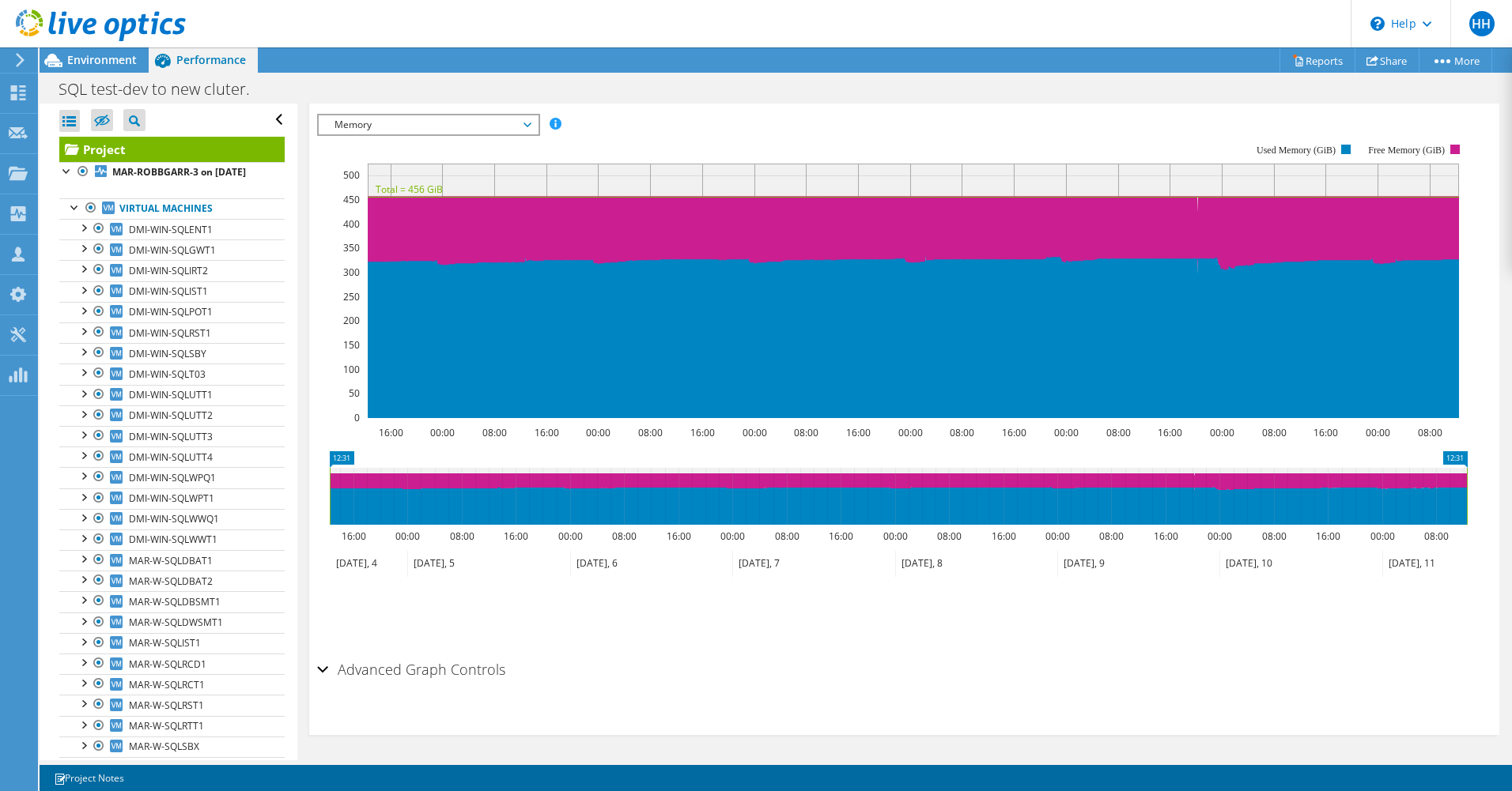
click at [530, 125] on span "Memory" at bounding box center [428, 125] width 203 height 19
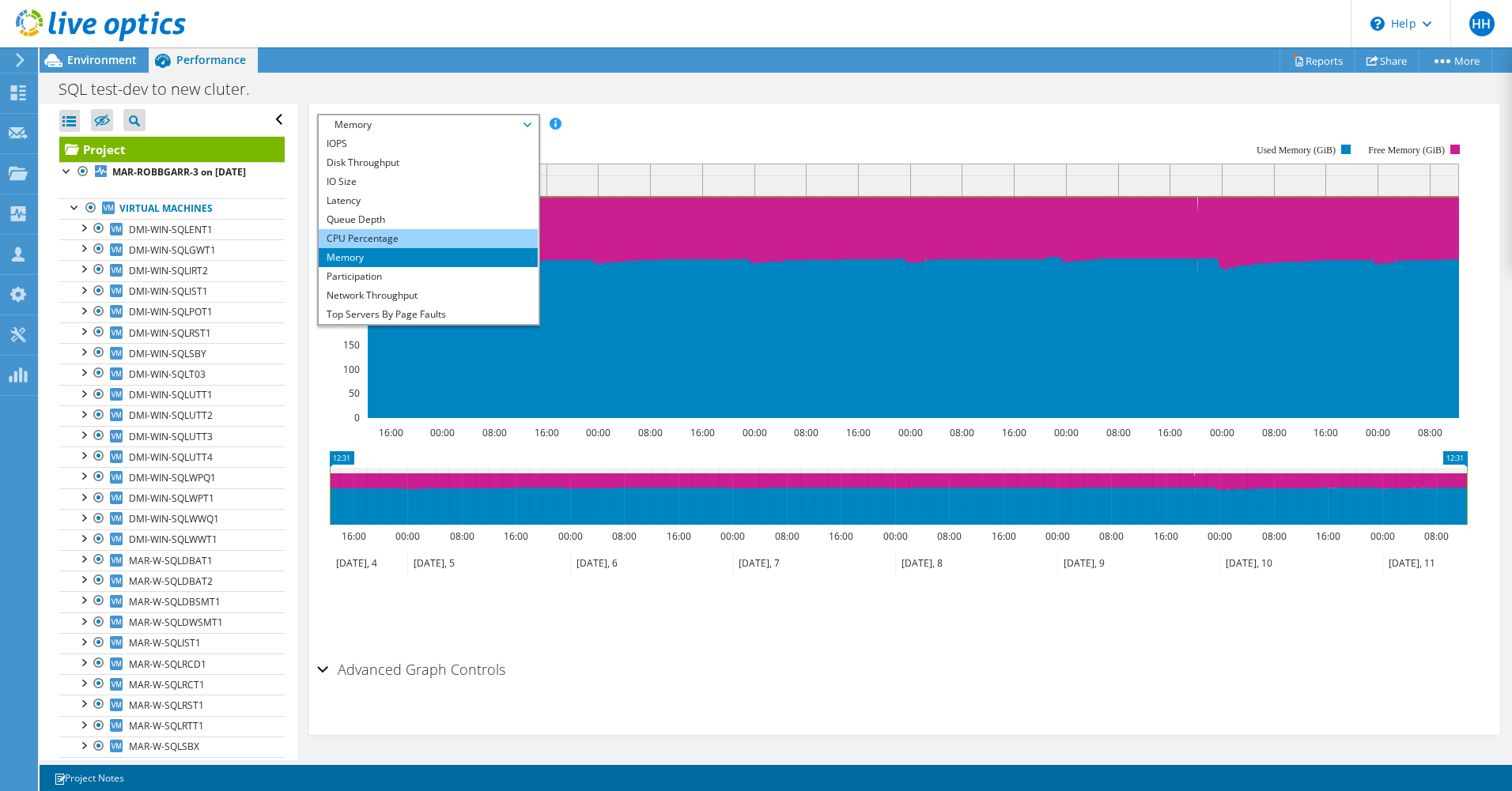
click at [456, 229] on li "CPU Percentage" at bounding box center [428, 238] width 219 height 19
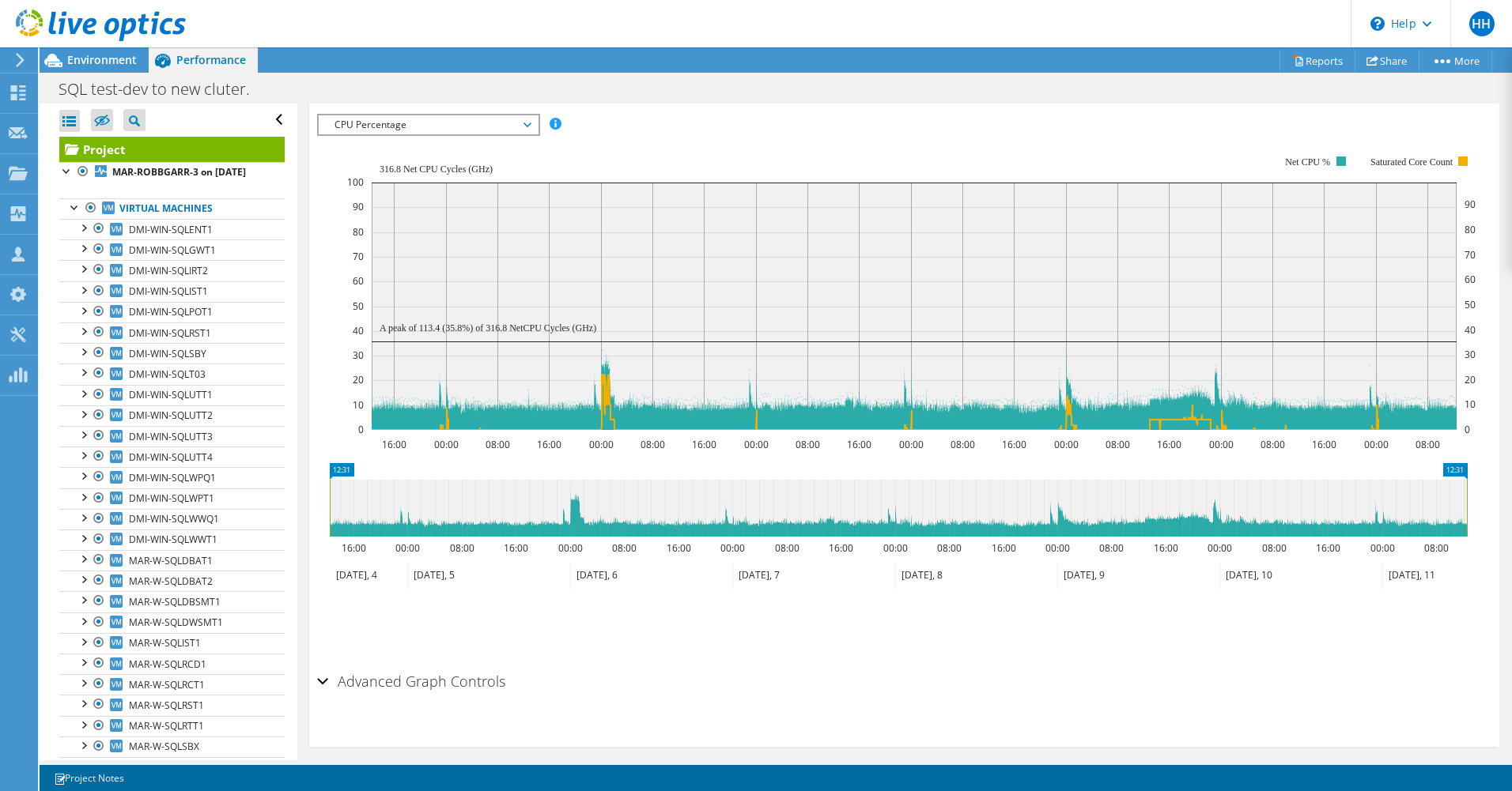
click at [357, 253] on text "70" at bounding box center [358, 255] width 11 height 13
click at [402, 125] on span "CPU Percentage" at bounding box center [428, 125] width 203 height 19
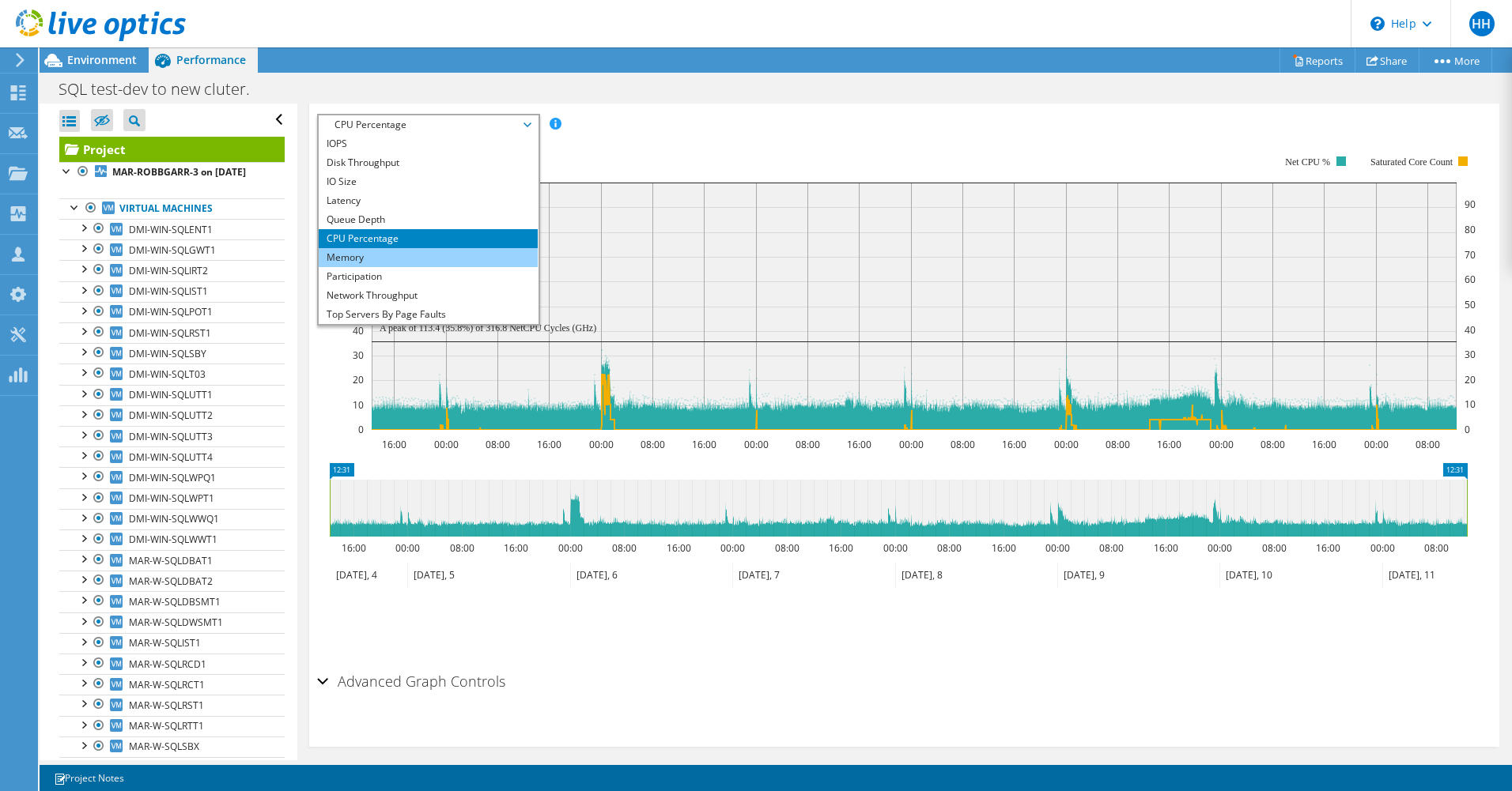
click at [372, 253] on li "Memory" at bounding box center [428, 257] width 219 height 19
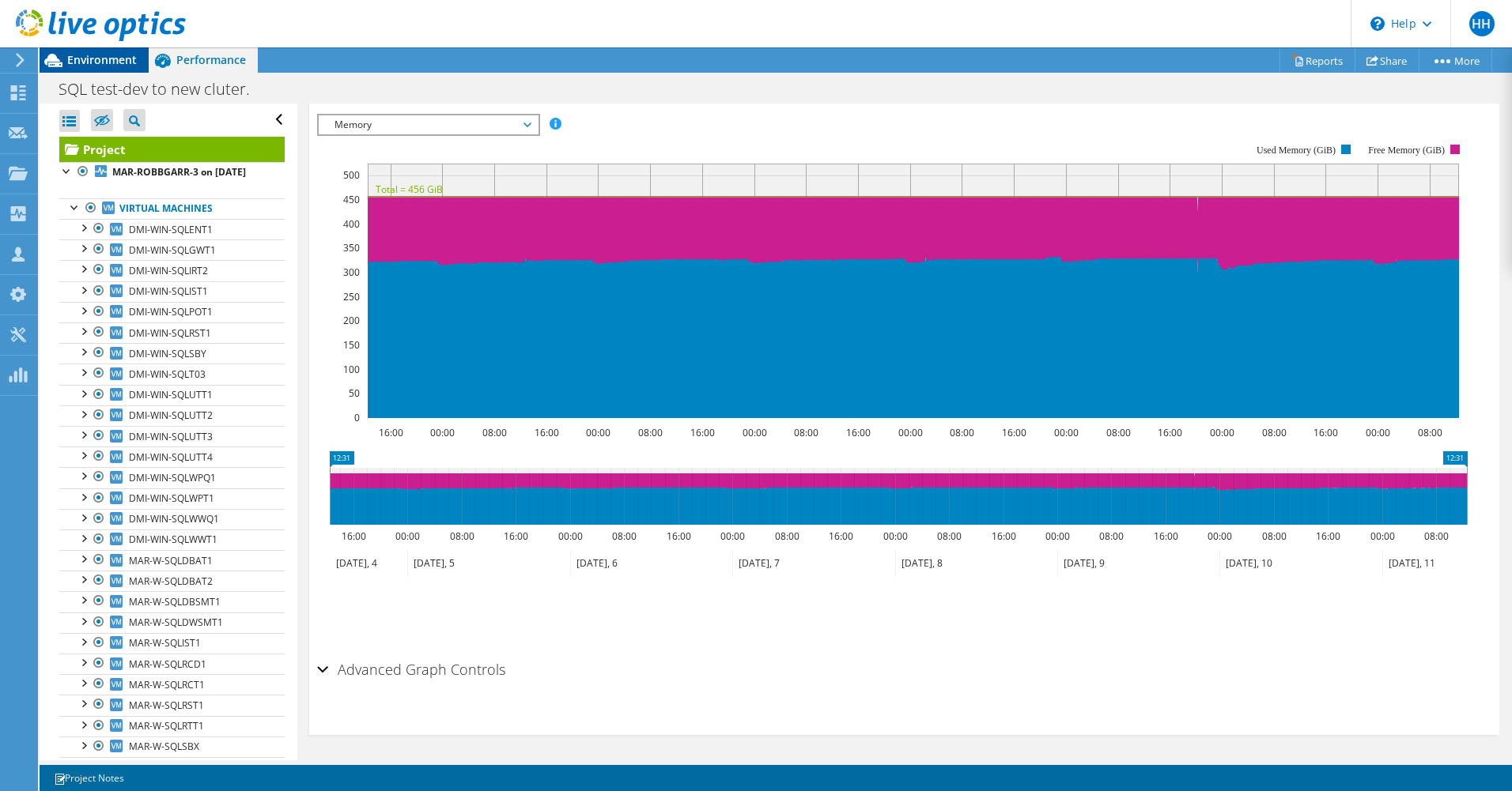
click at [101, 58] on span "Environment" at bounding box center [102, 59] width 70 height 15
